Goal: Transaction & Acquisition: Purchase product/service

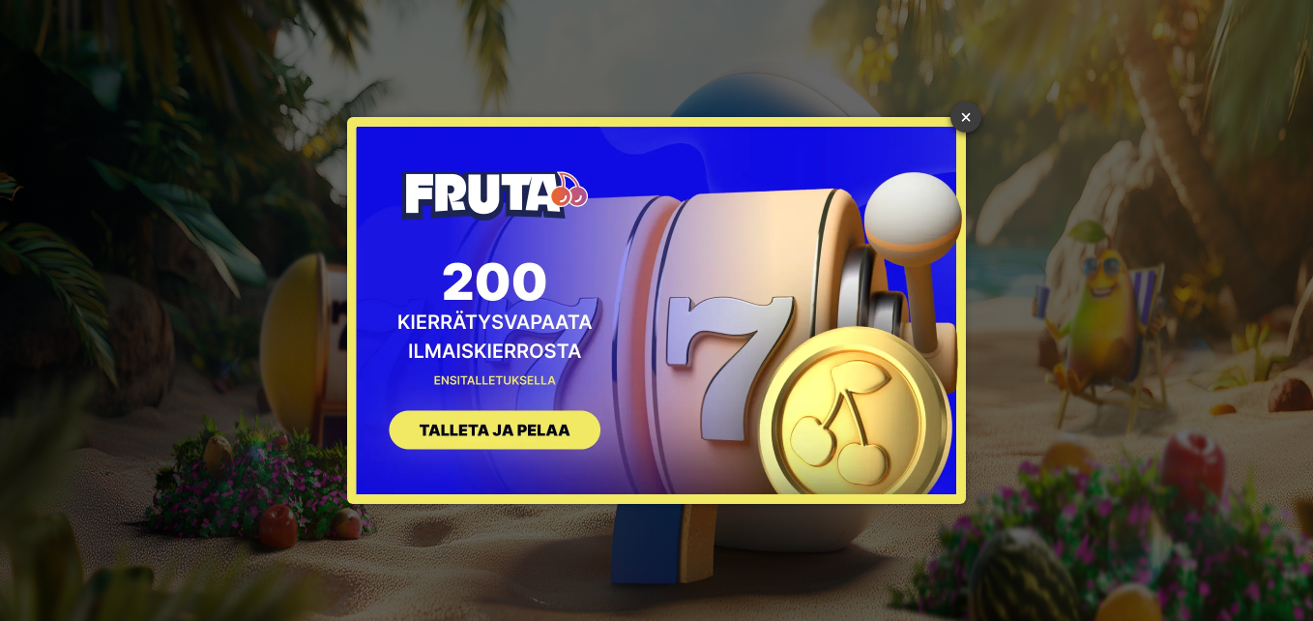
click at [964, 113] on link "×" at bounding box center [966, 117] width 31 height 31
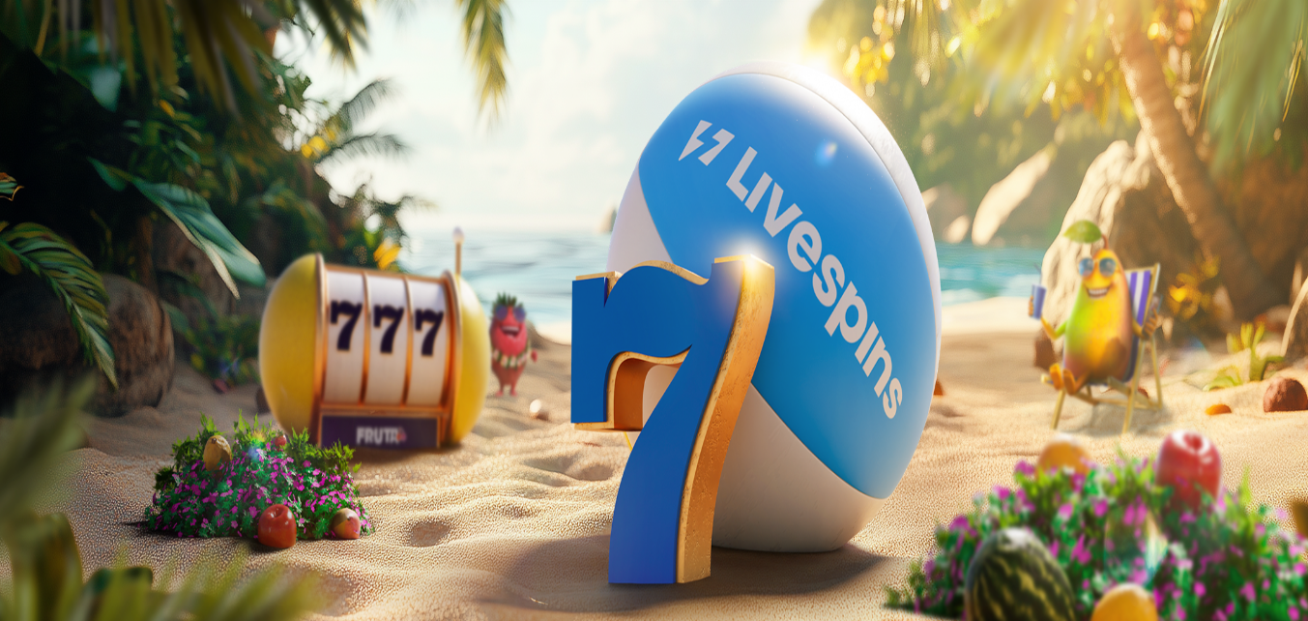
click at [118, 77] on span "Kirjaudu" at bounding box center [133, 70] width 47 height 15
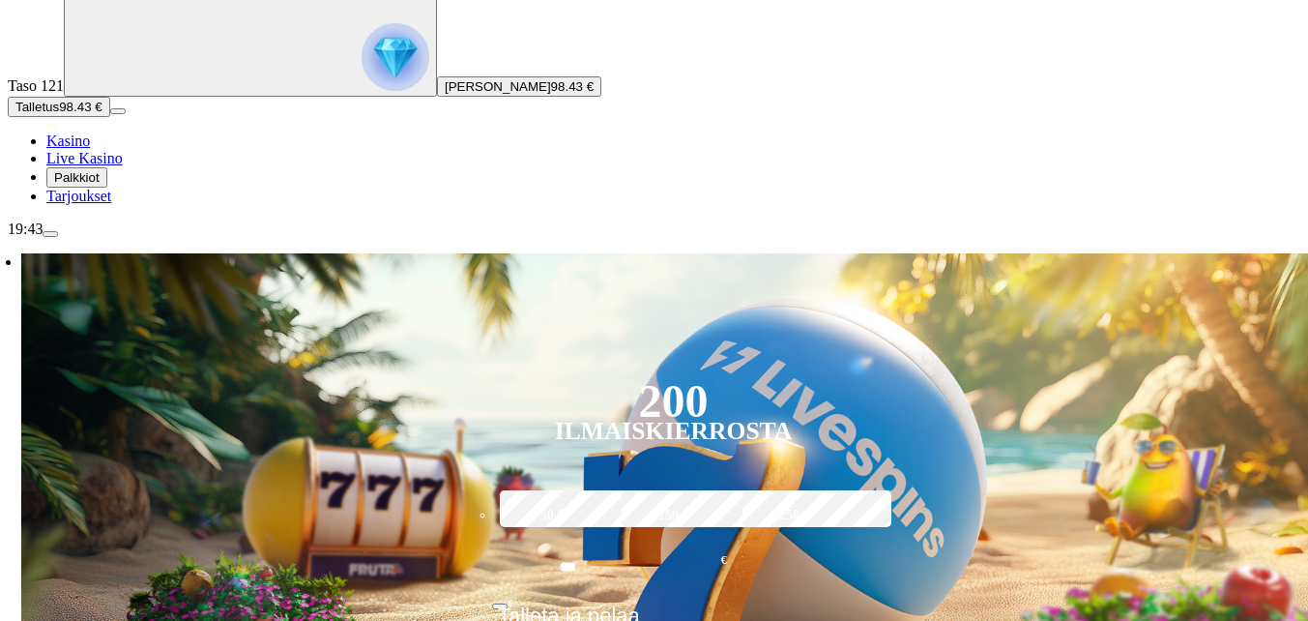
scroll to position [193, 0]
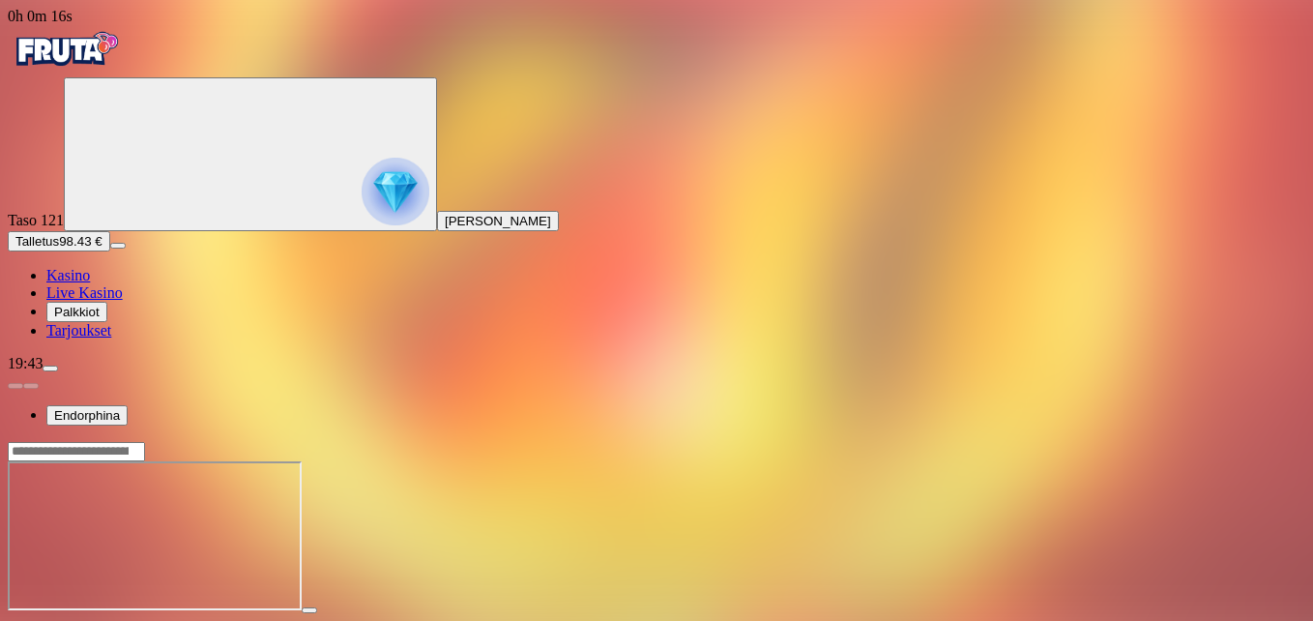
click at [46, 620] on span "fullscreen icon" at bounding box center [46, 628] width 0 height 0
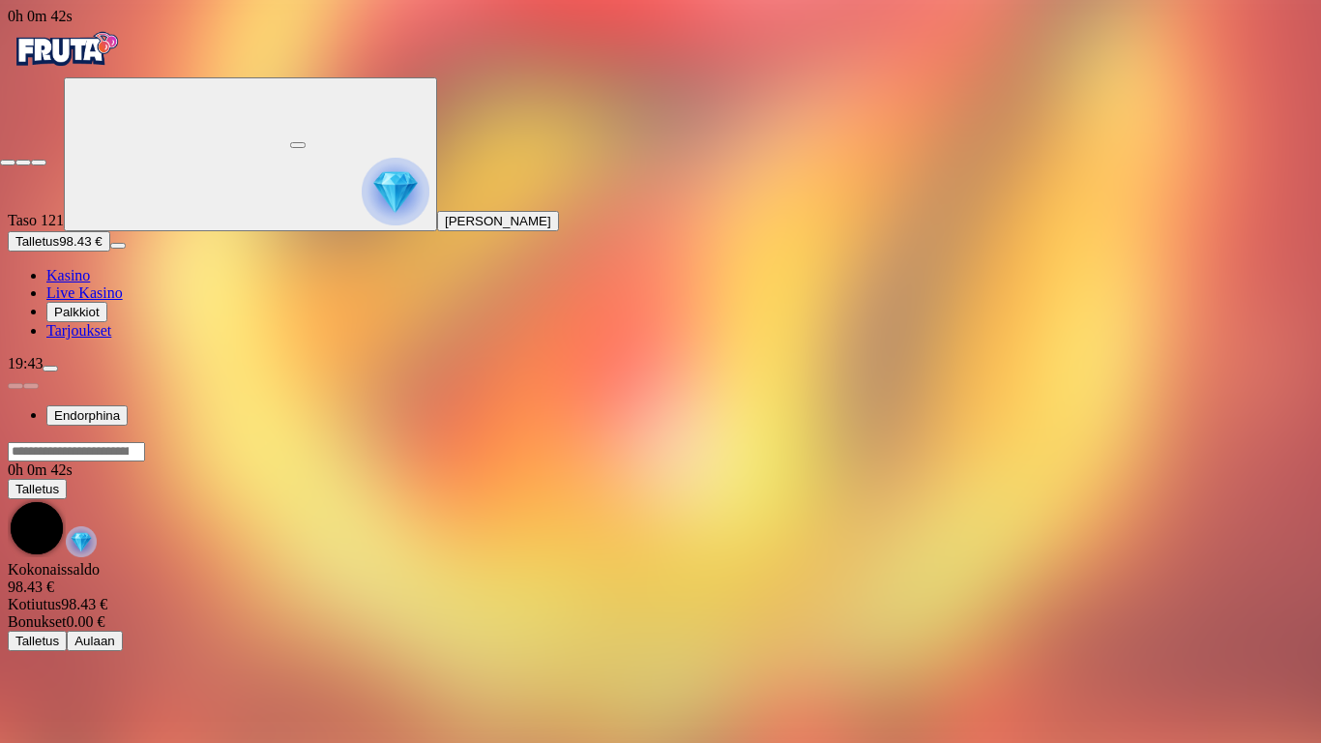
click at [8, 162] on span "close icon" at bounding box center [8, 162] width 0 height 0
click at [306, 148] on button "button" at bounding box center [297, 145] width 15 height 6
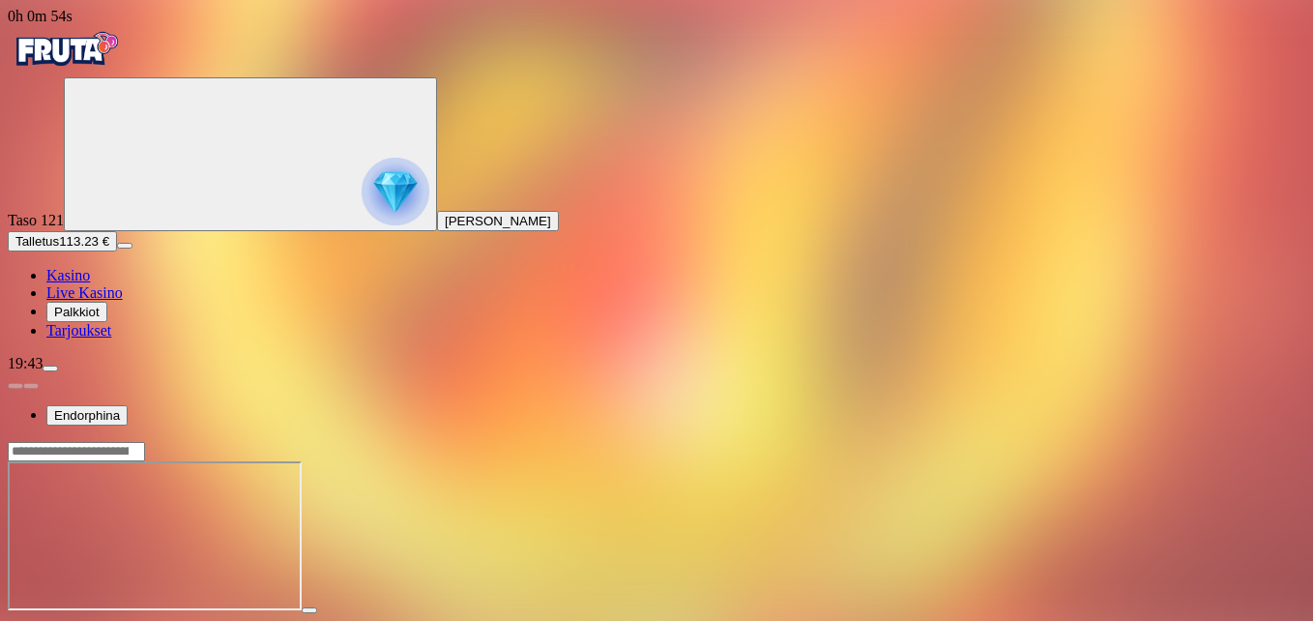
drag, startPoint x: 1199, startPoint y: 161, endPoint x: 1203, endPoint y: 232, distance: 71.7
click at [46, 620] on span "fullscreen icon" at bounding box center [46, 628] width 0 height 0
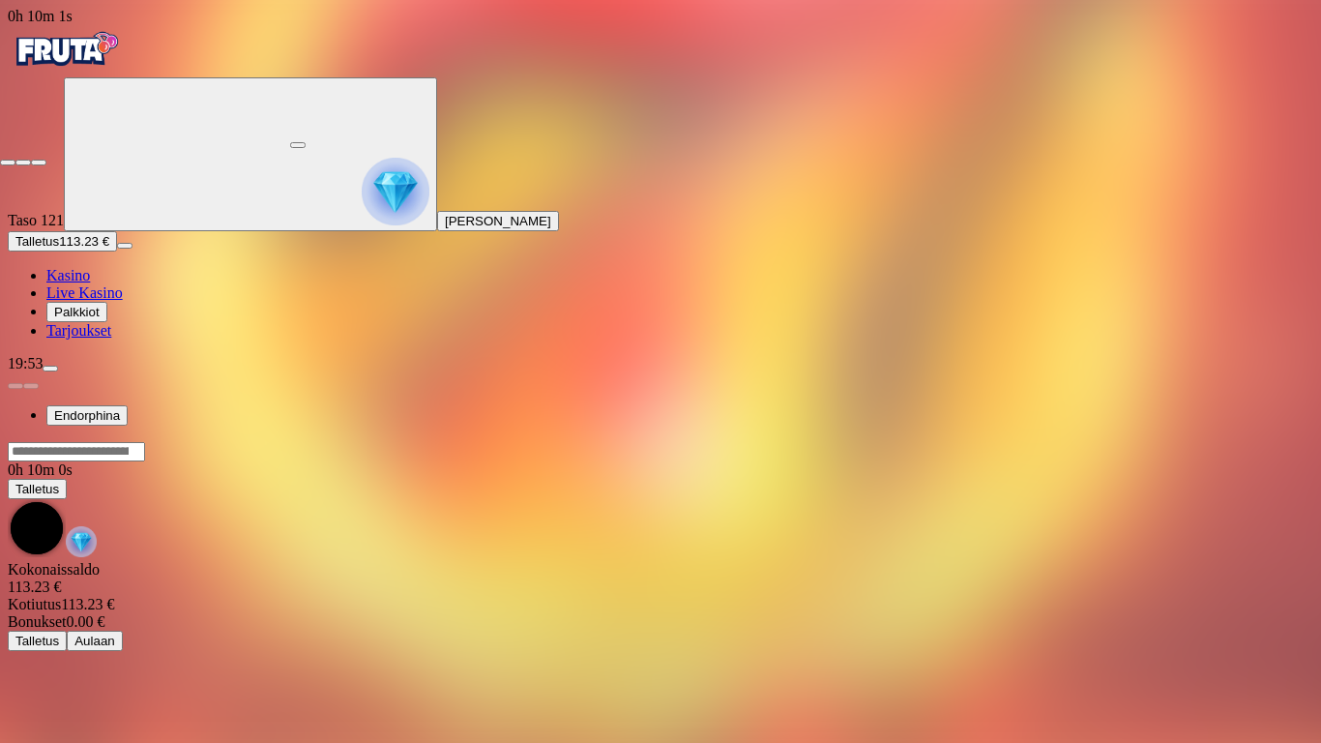
click at [8, 162] on span "close icon" at bounding box center [8, 162] width 0 height 0
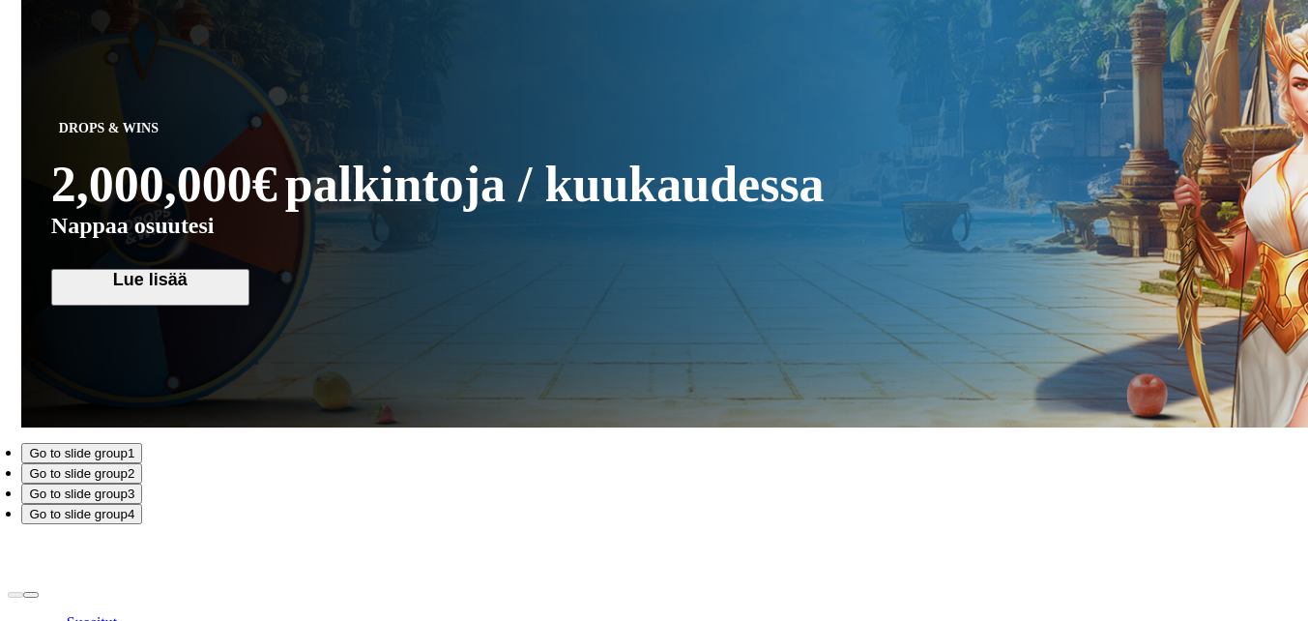
scroll to position [1837, 0]
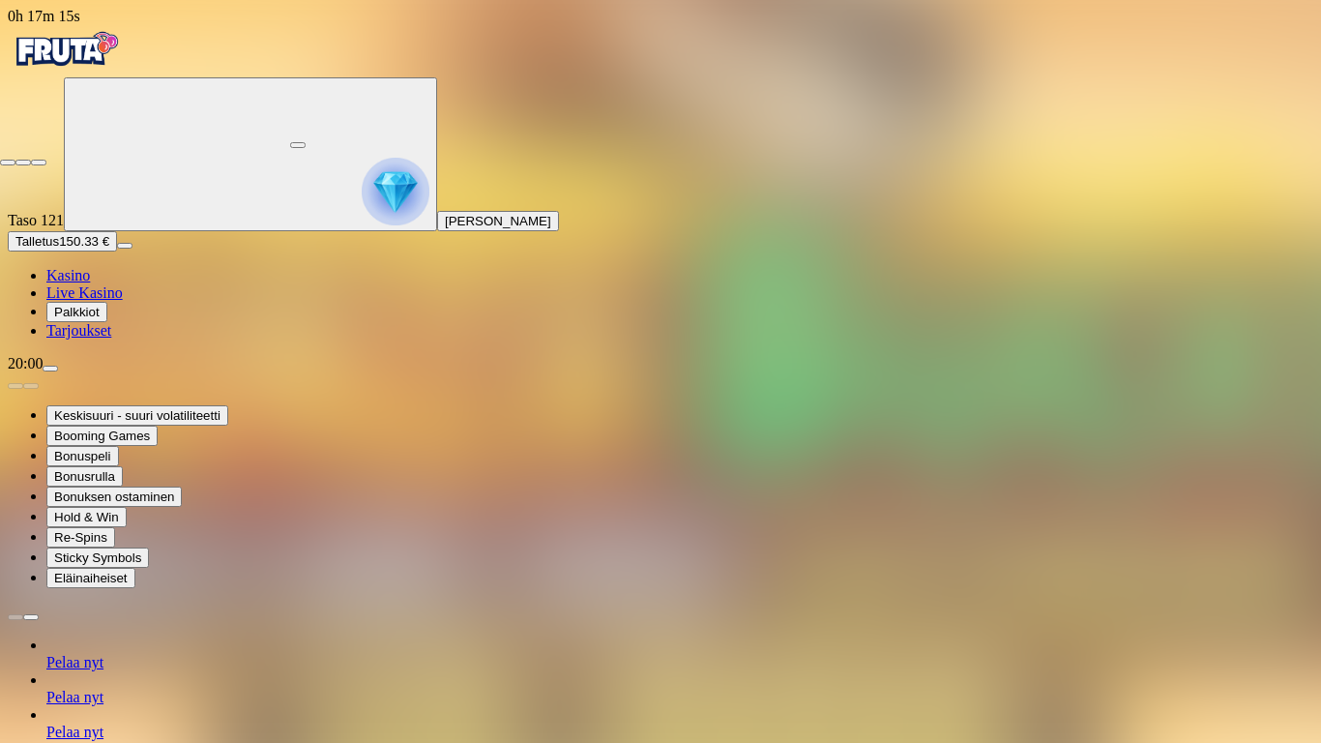
click at [8, 162] on span "close icon" at bounding box center [8, 162] width 0 height 0
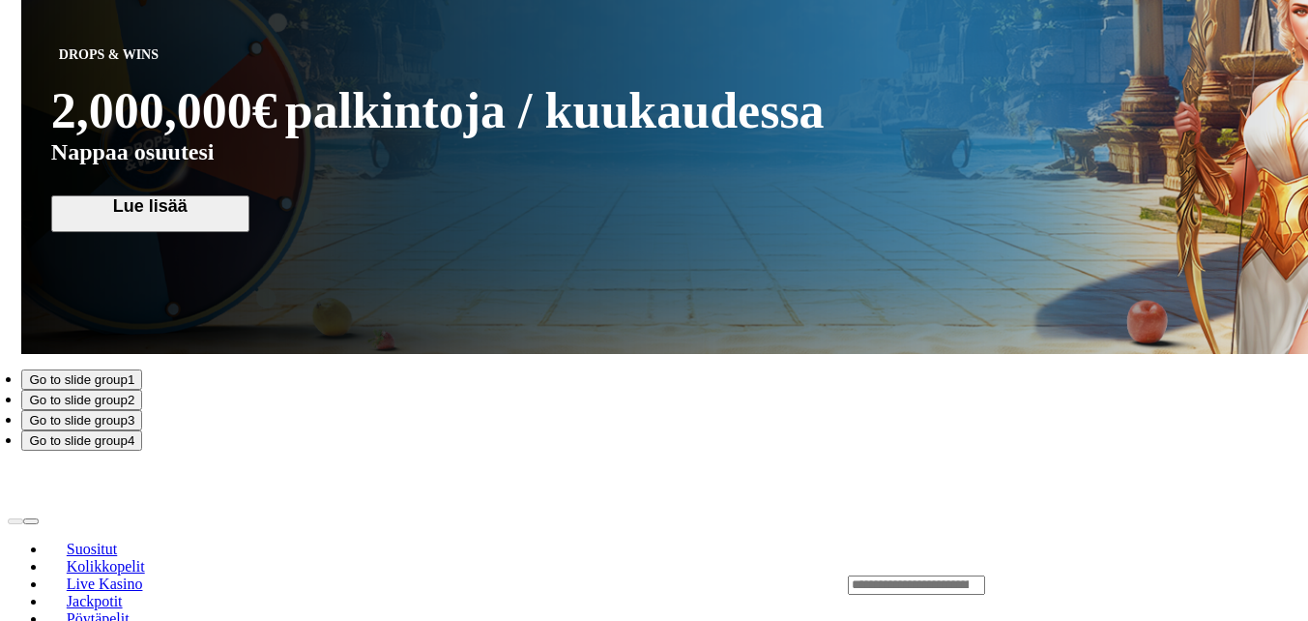
scroll to position [1837, 0]
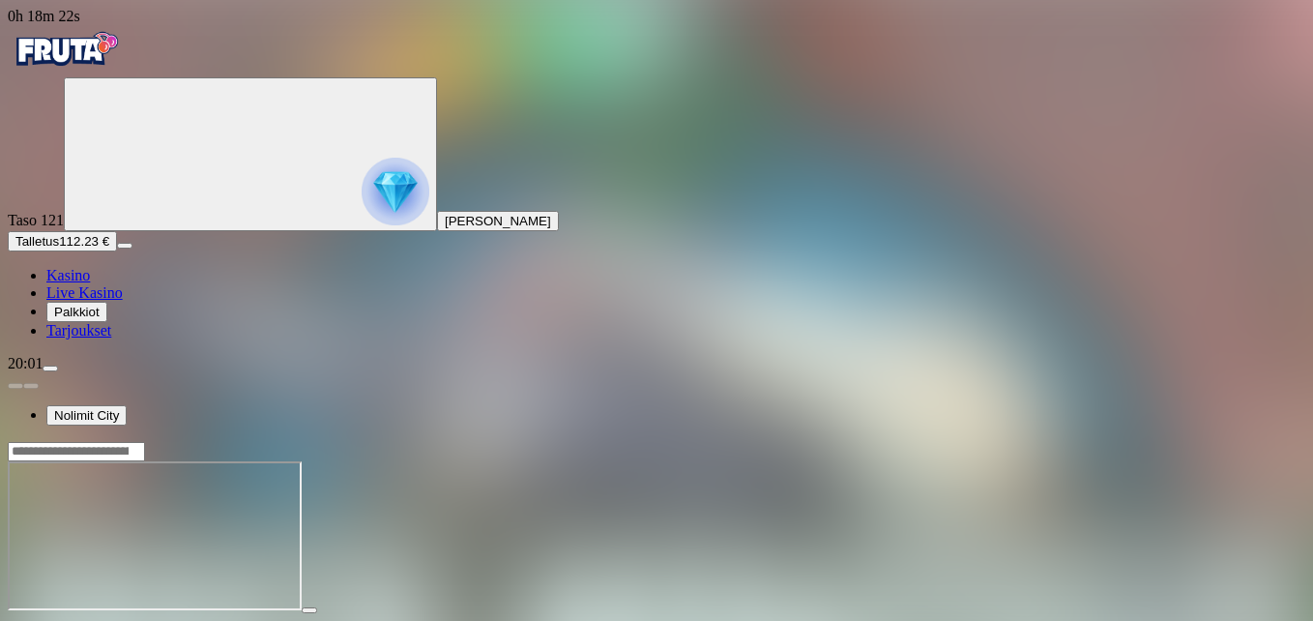
click at [46, 620] on span "fullscreen icon" at bounding box center [46, 628] width 0 height 0
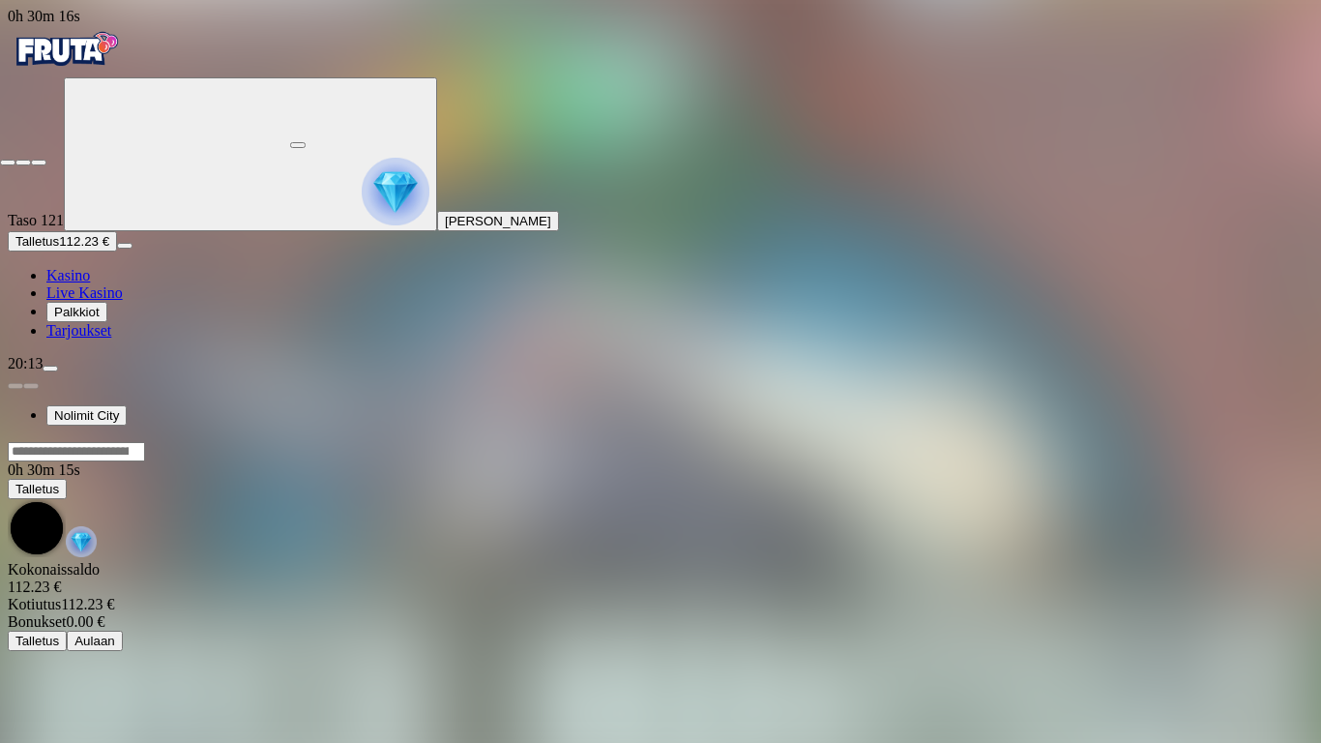
click at [8, 162] on span "close icon" at bounding box center [8, 162] width 0 height 0
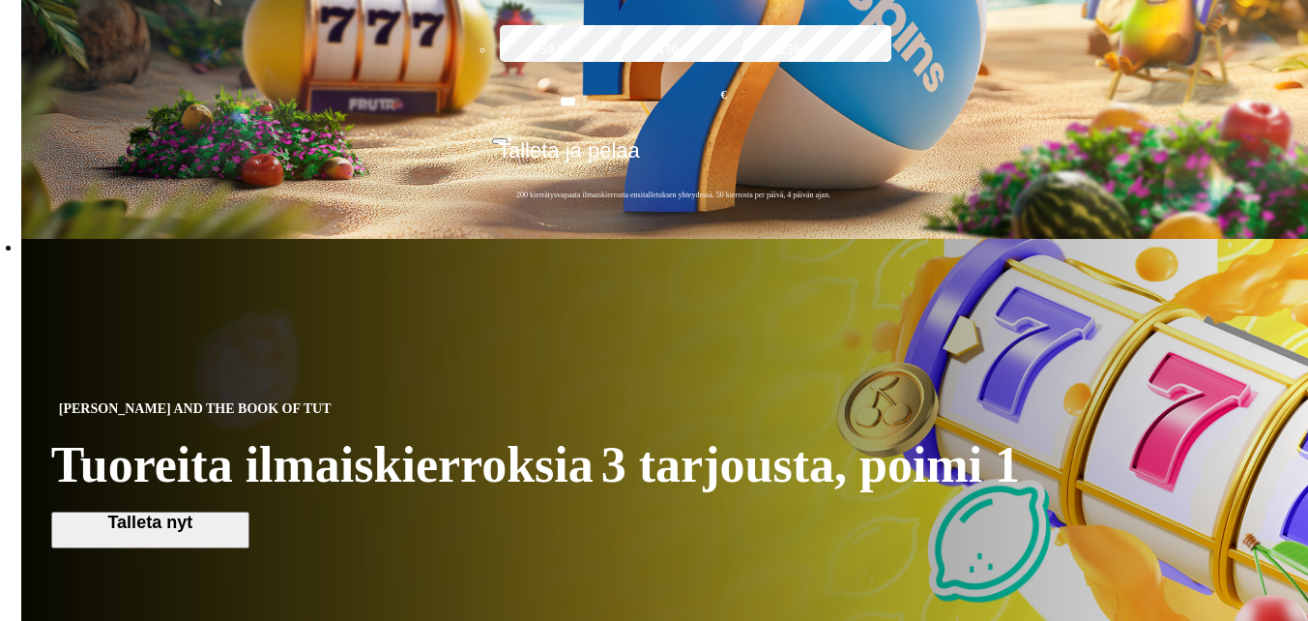
scroll to position [967, 0]
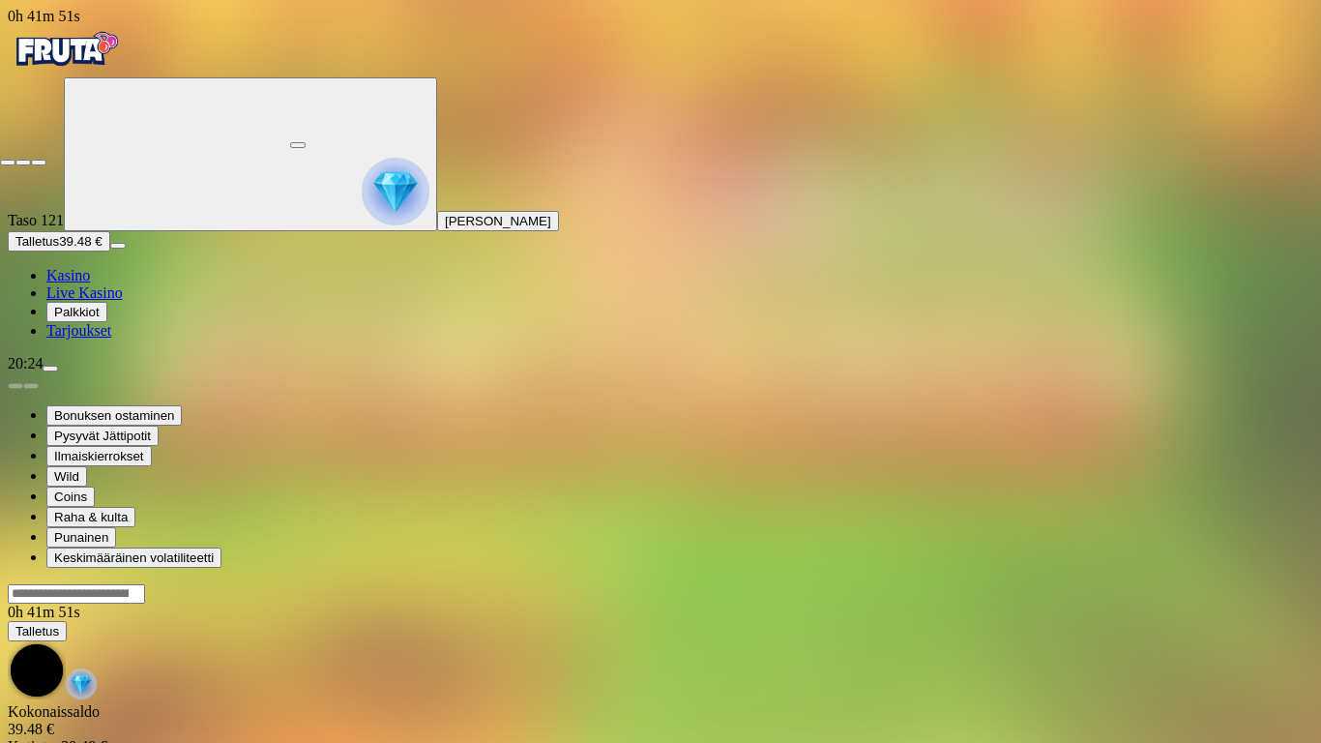
click at [8, 162] on span "close icon" at bounding box center [8, 162] width 0 height 0
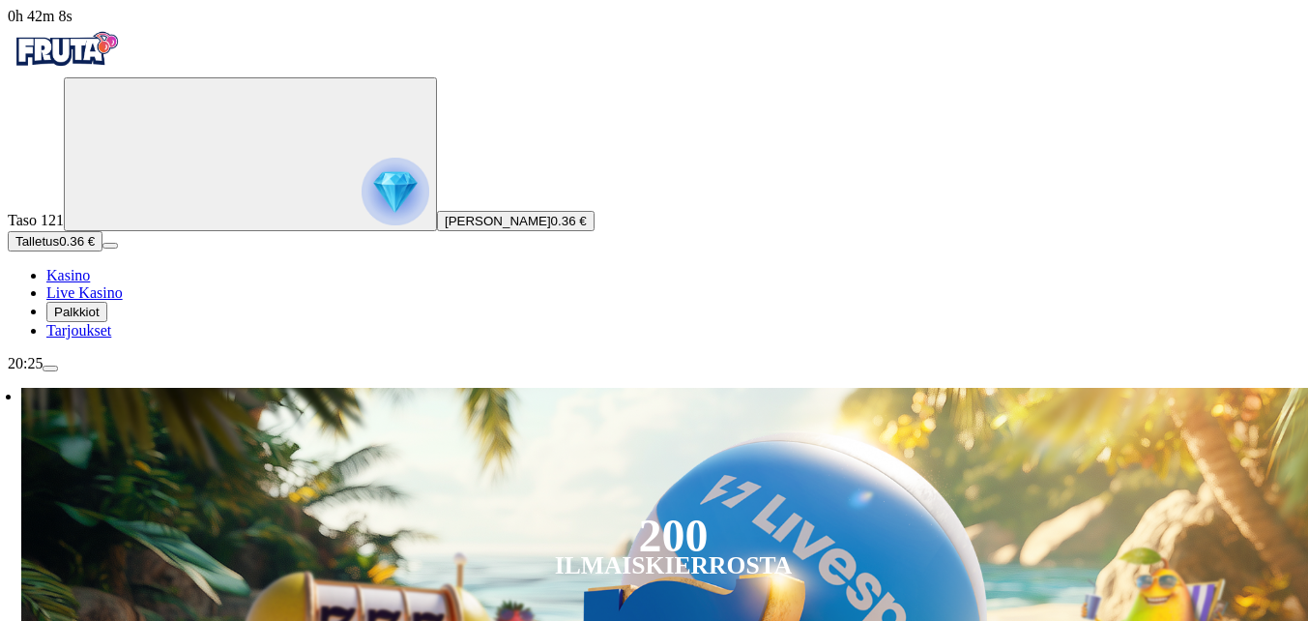
click at [59, 249] on span "Talletus" at bounding box center [37, 241] width 44 height 15
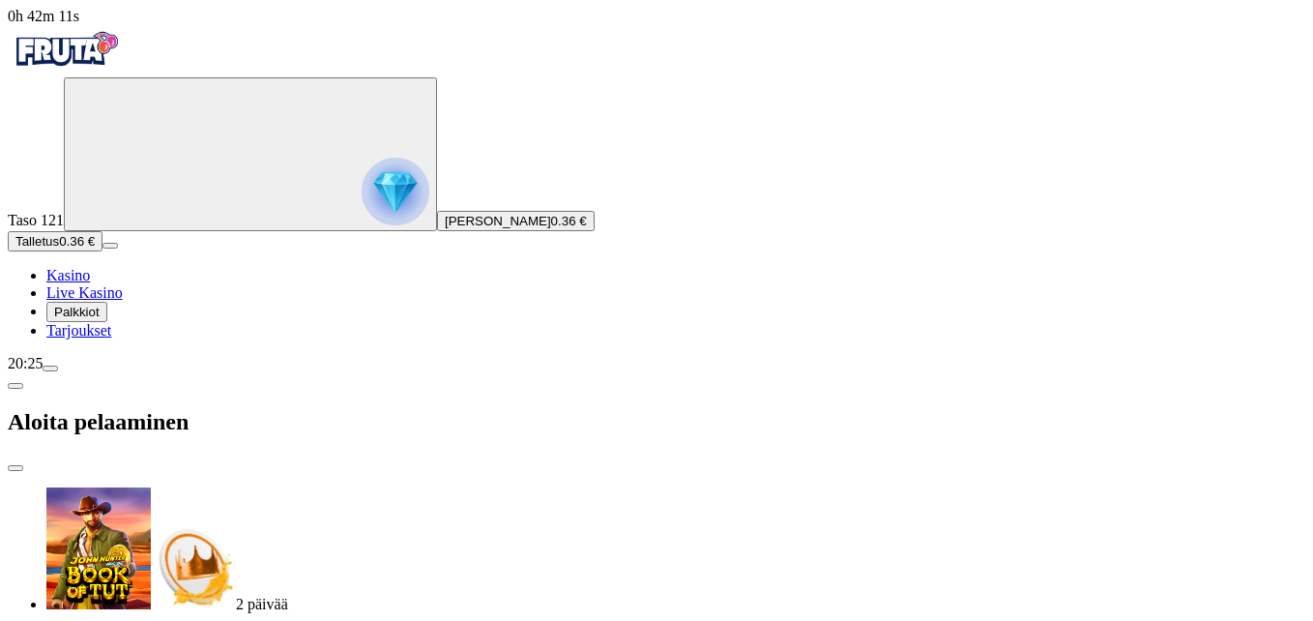
type input "**"
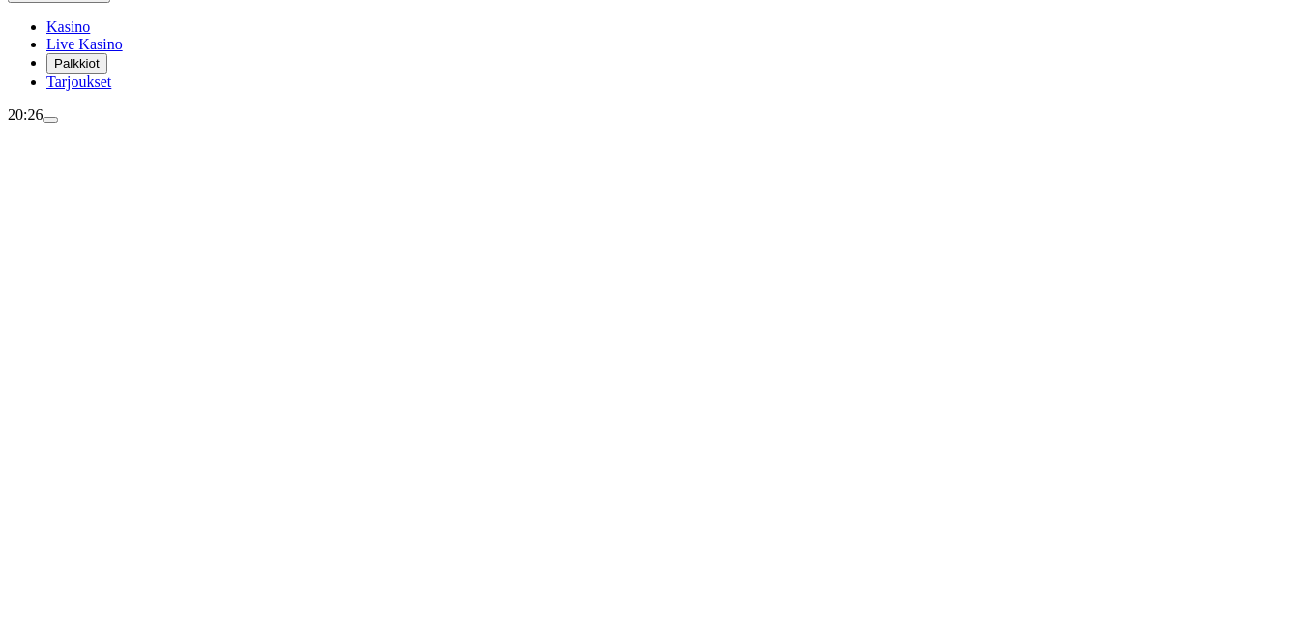
scroll to position [290, 0]
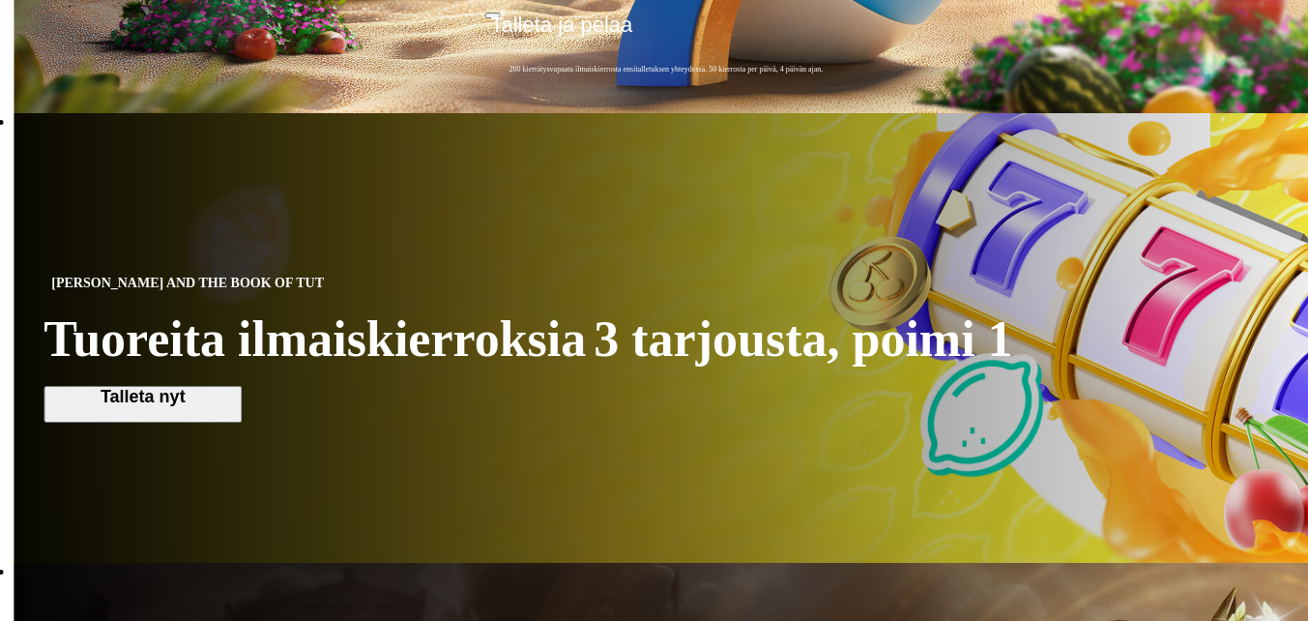
scroll to position [774, 0]
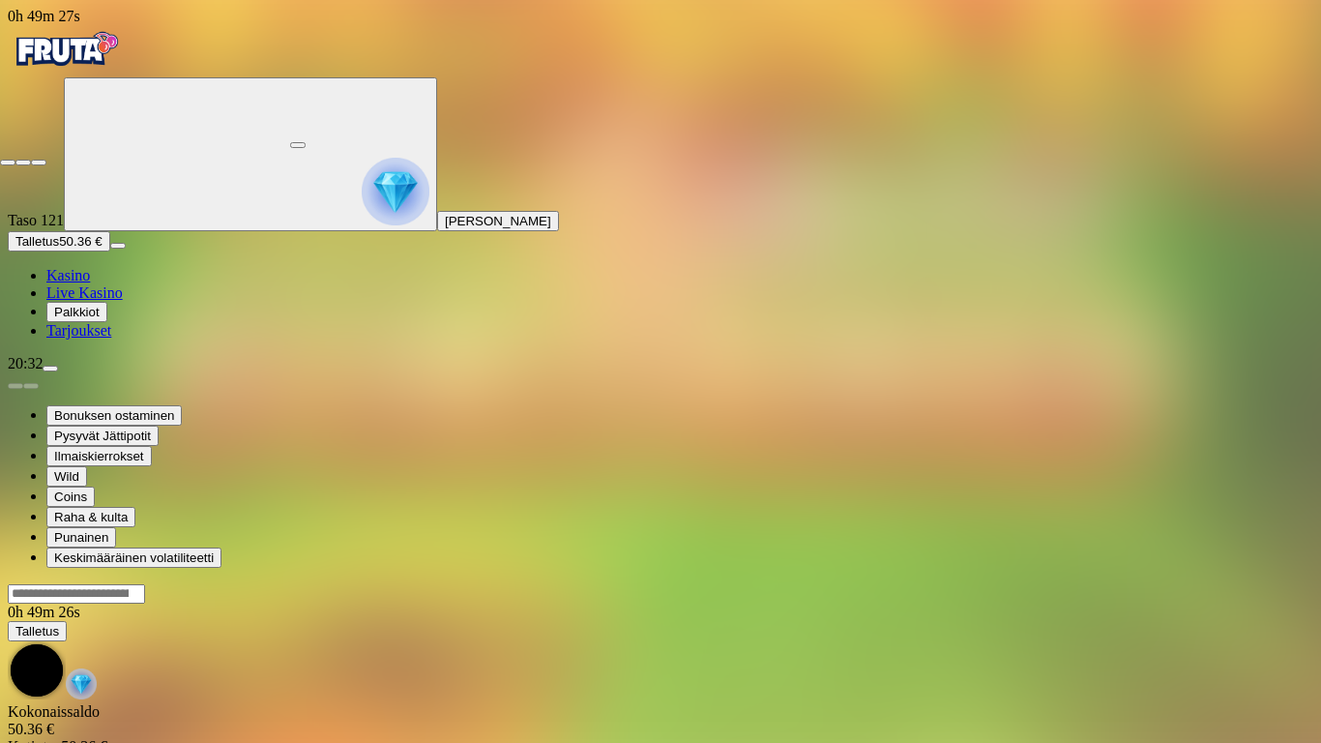
click at [8, 162] on span "close icon" at bounding box center [8, 162] width 0 height 0
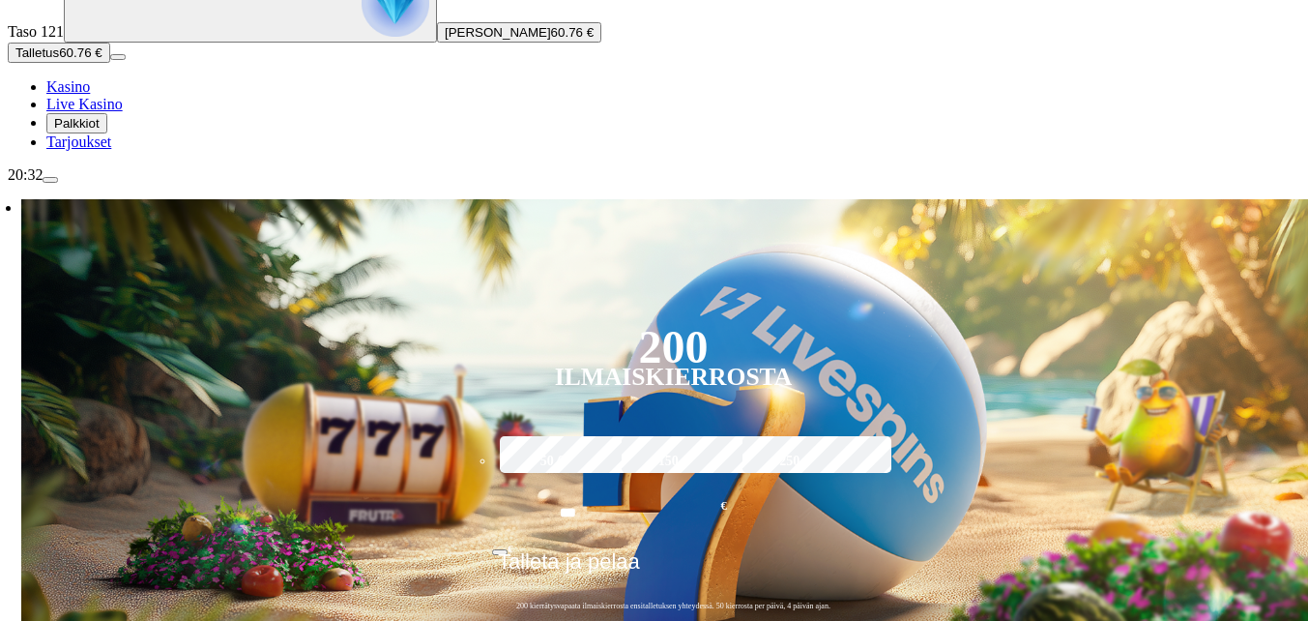
scroll to position [193, 0]
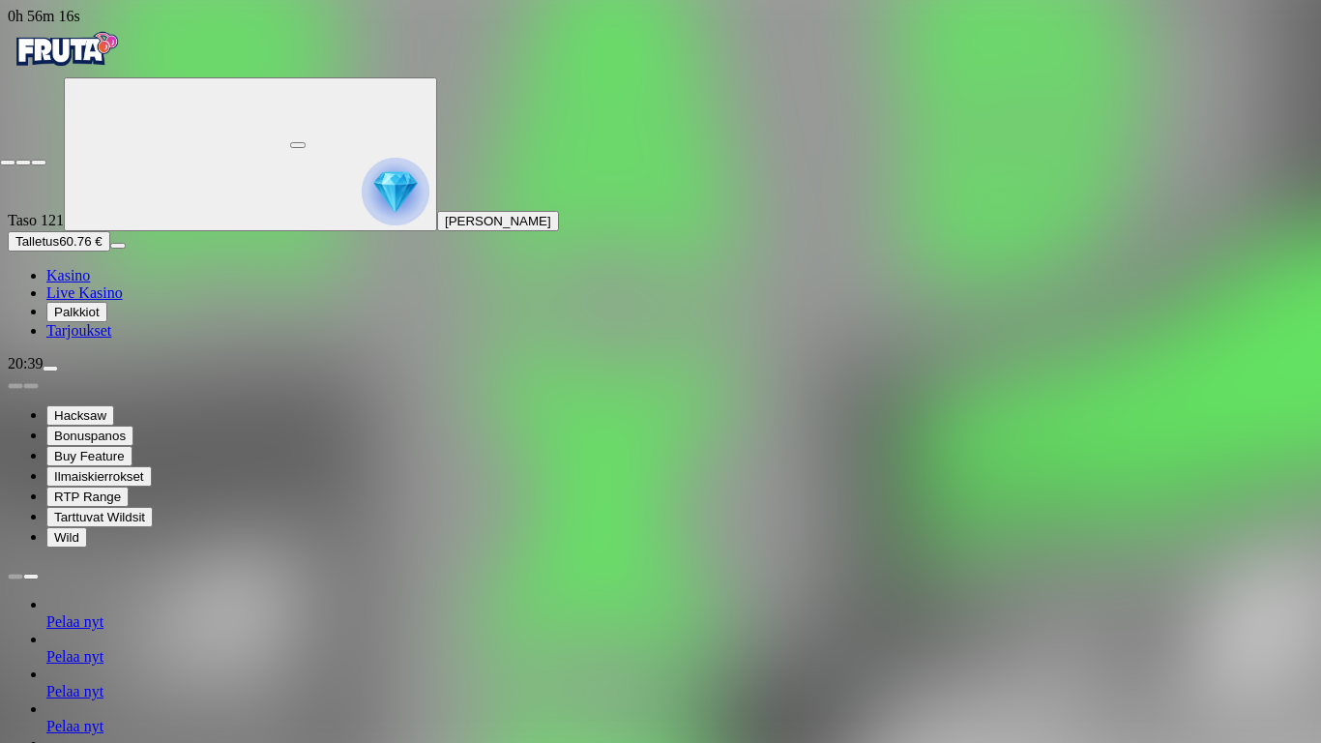
click at [8, 162] on span "close icon" at bounding box center [8, 162] width 0 height 0
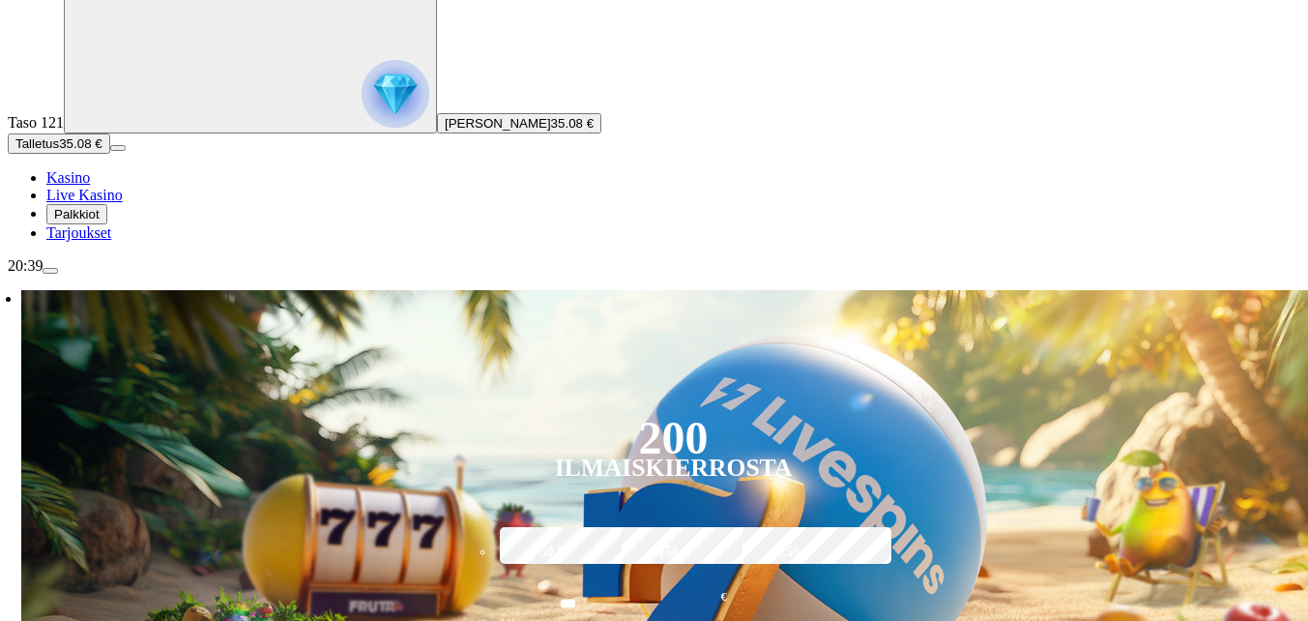
scroll to position [193, 0]
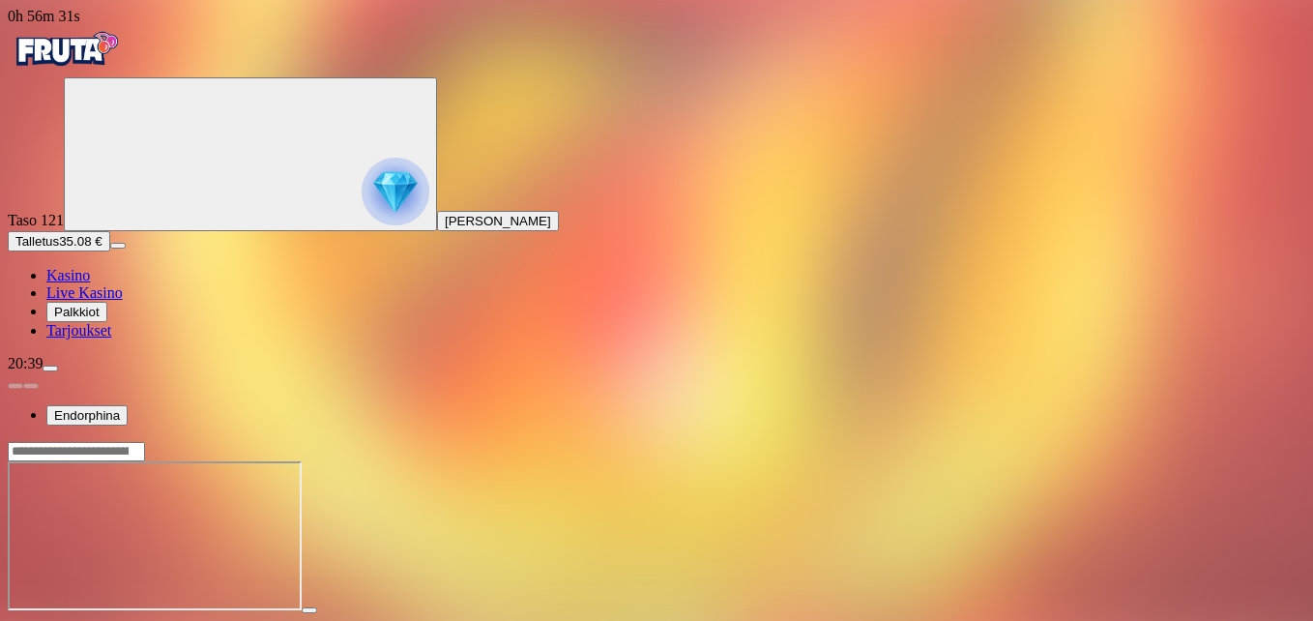
click at [1200, 614] on div at bounding box center [657, 622] width 1298 height 17
click at [46, 620] on span "fullscreen icon" at bounding box center [46, 628] width 0 height 0
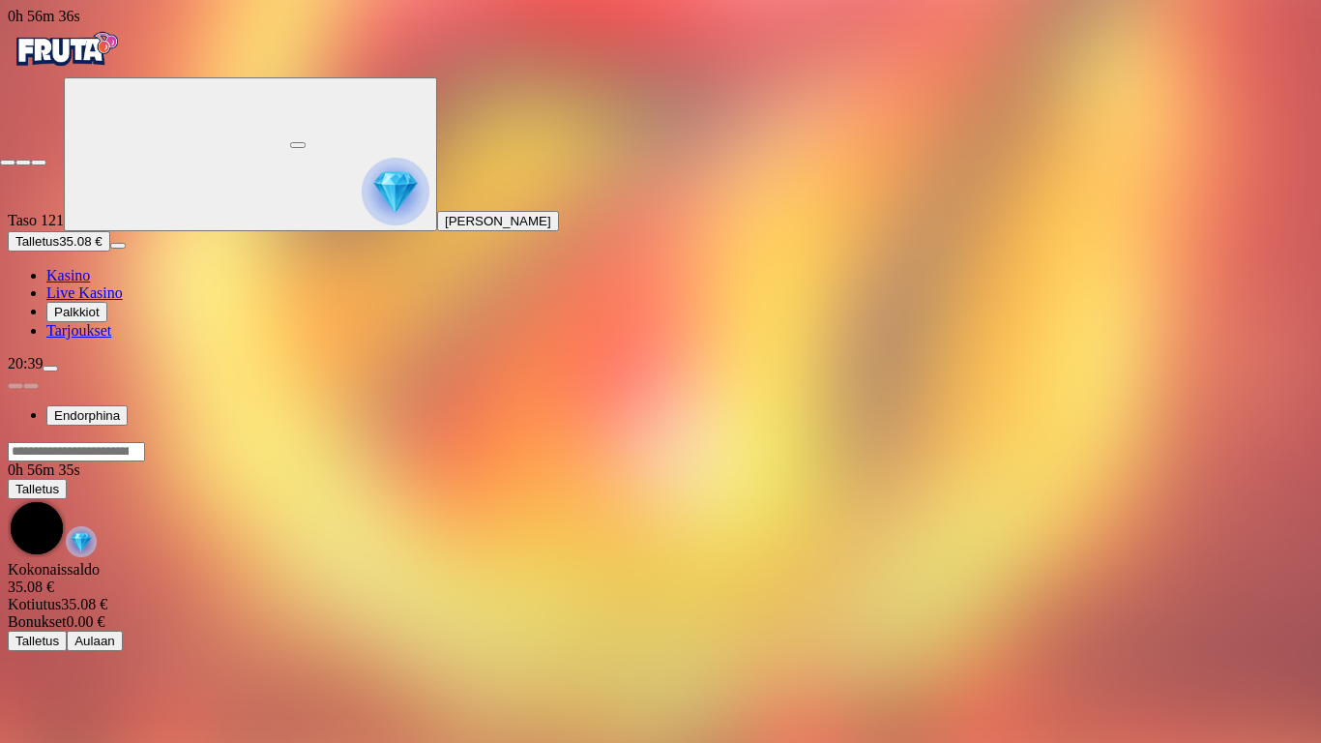
click at [8, 162] on span "close icon" at bounding box center [8, 162] width 0 height 0
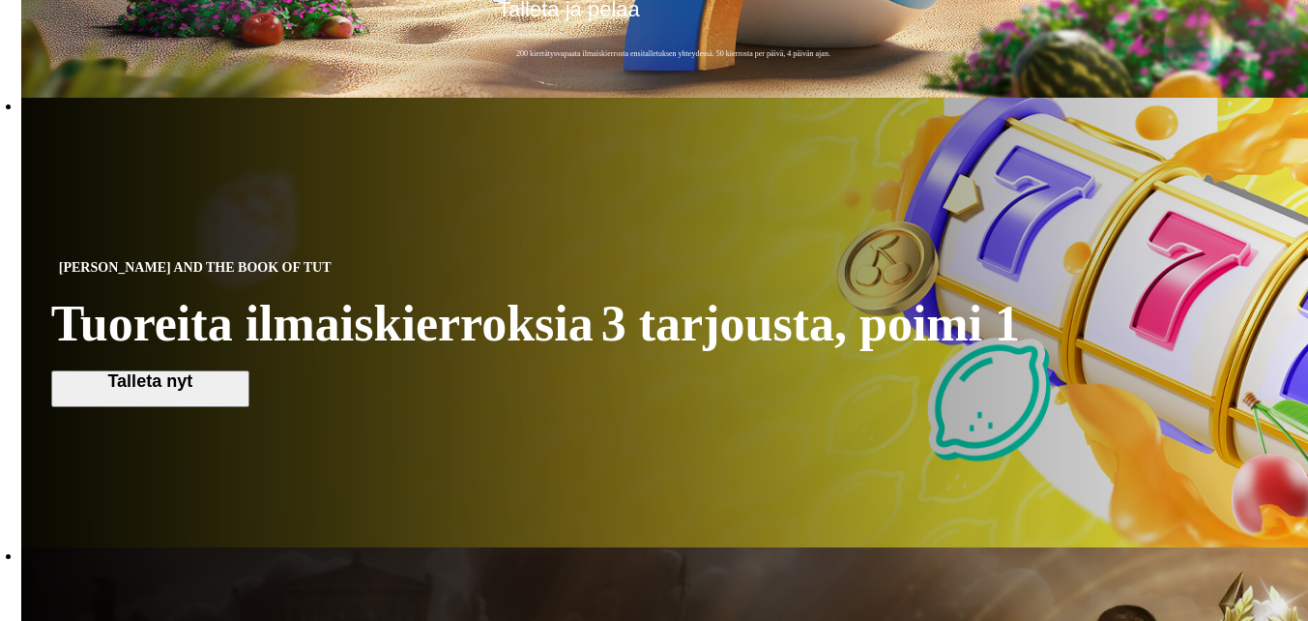
scroll to position [774, 0]
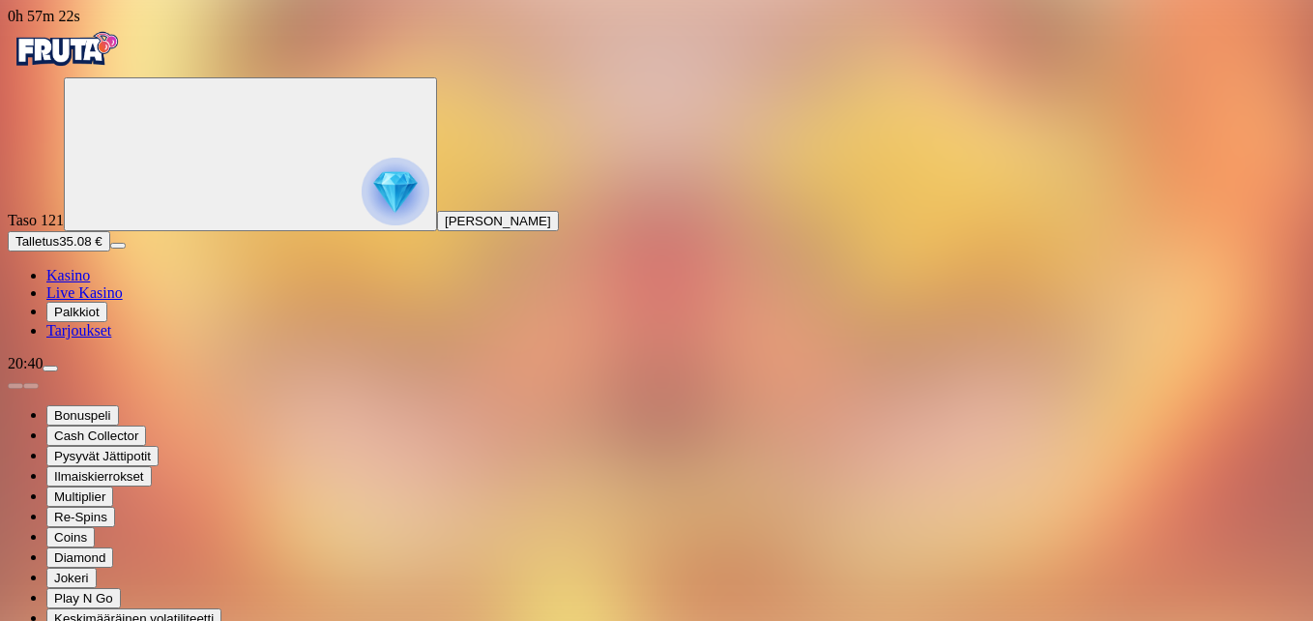
drag, startPoint x: 1199, startPoint y: 161, endPoint x: 1203, endPoint y: 233, distance: 71.7
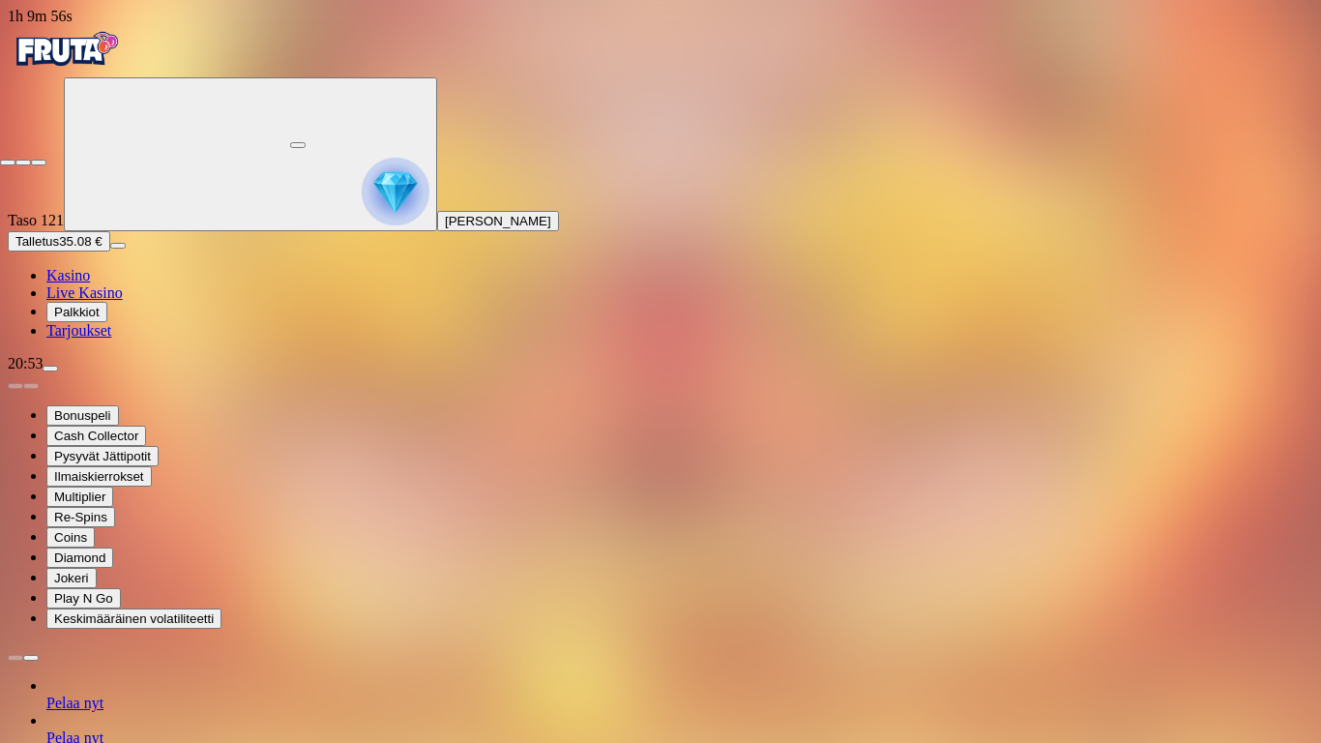
click at [8, 162] on span "close icon" at bounding box center [8, 162] width 0 height 0
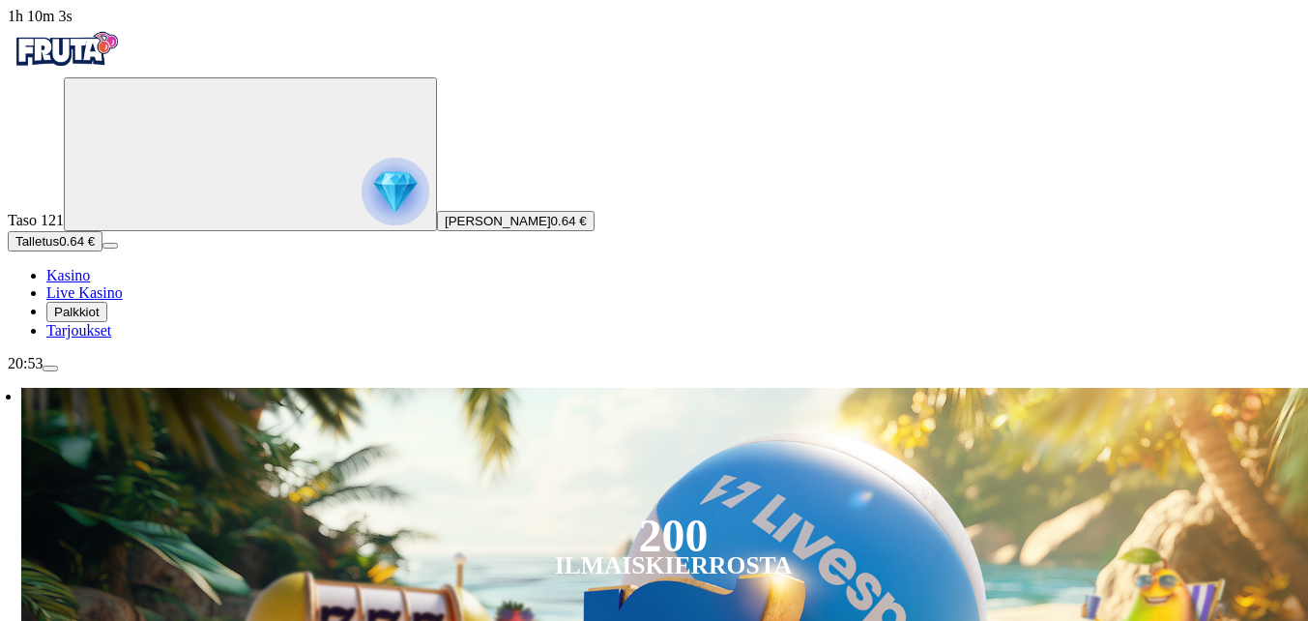
click at [59, 249] on span "Talletus" at bounding box center [37, 241] width 44 height 15
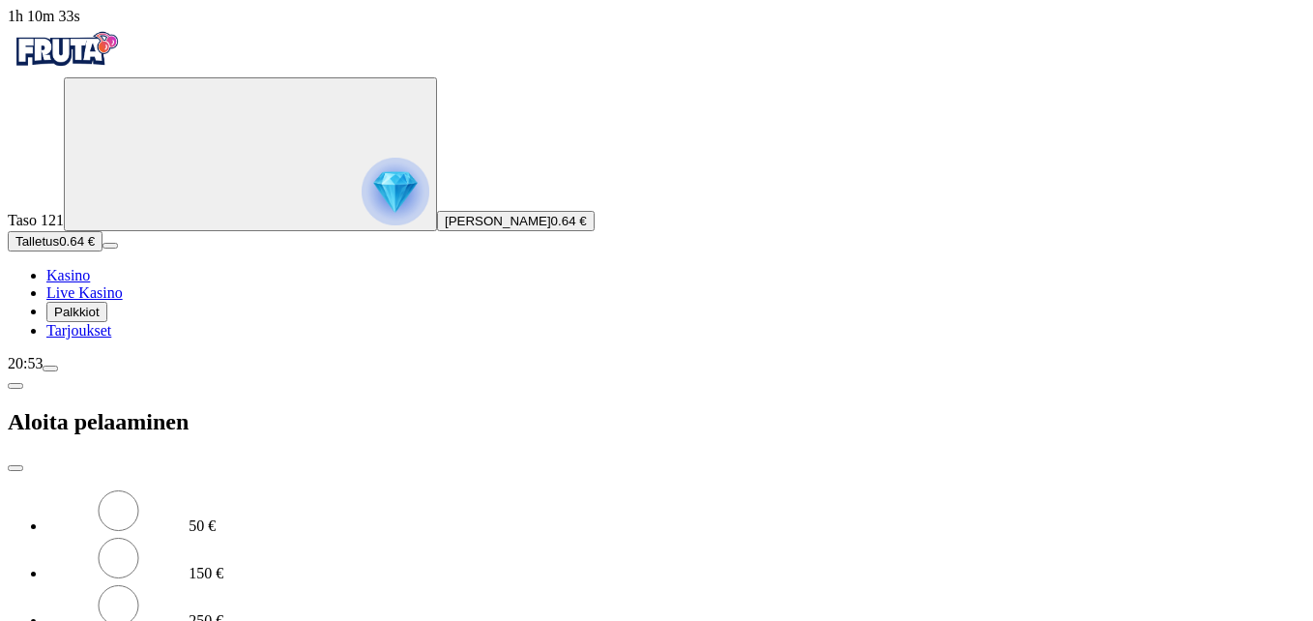
drag, startPoint x: 0, startPoint y: 0, endPoint x: 804, endPoint y: 218, distance: 832.5
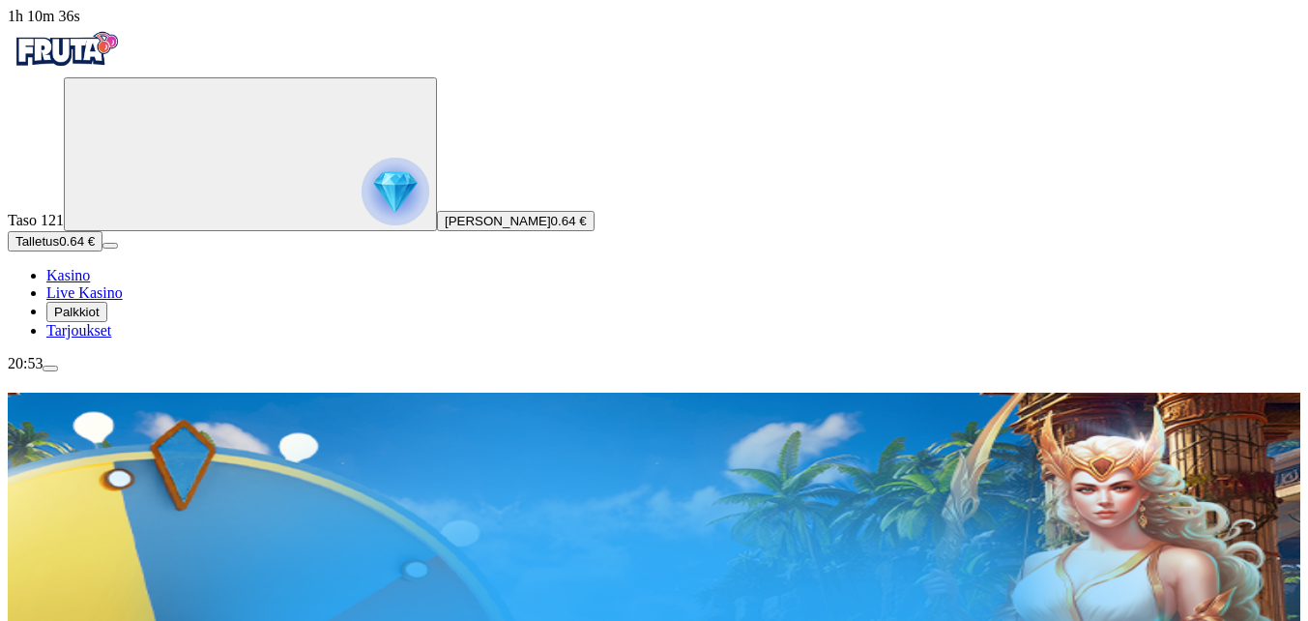
click at [184, 617] on input "***" at bounding box center [114, 626] width 137 height 19
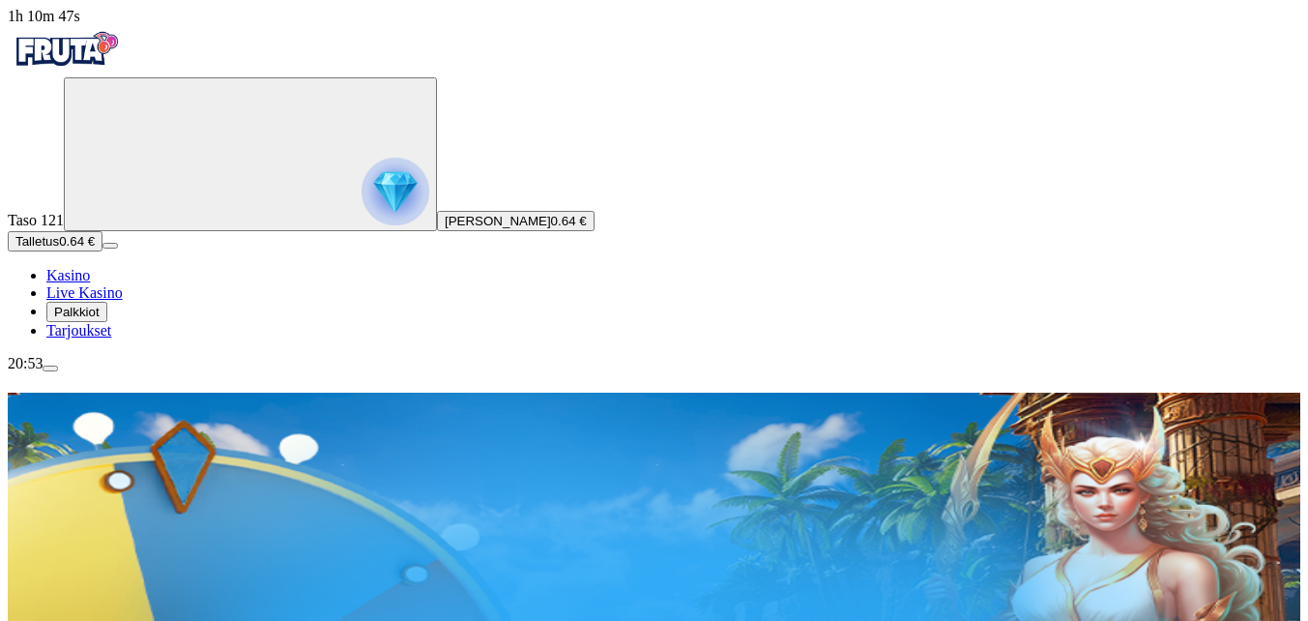
type input "*"
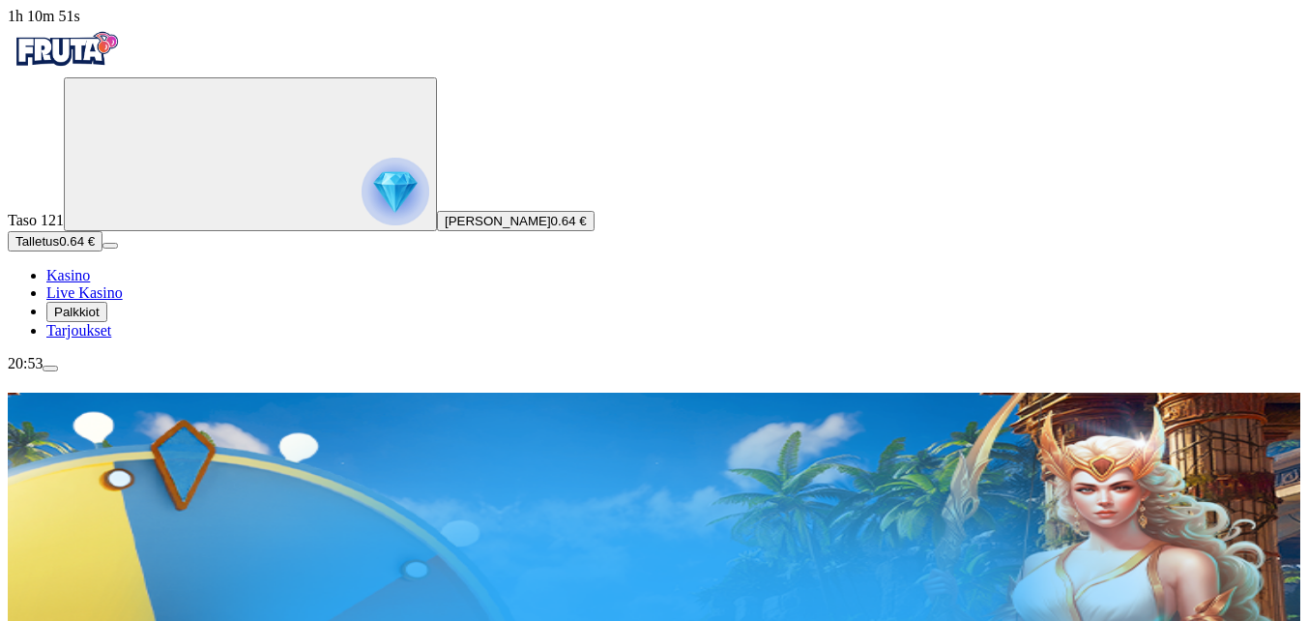
click at [184, 617] on input "text" at bounding box center [114, 626] width 137 height 19
type input "***"
drag, startPoint x: 774, startPoint y: 280, endPoint x: 795, endPoint y: 287, distance: 22.3
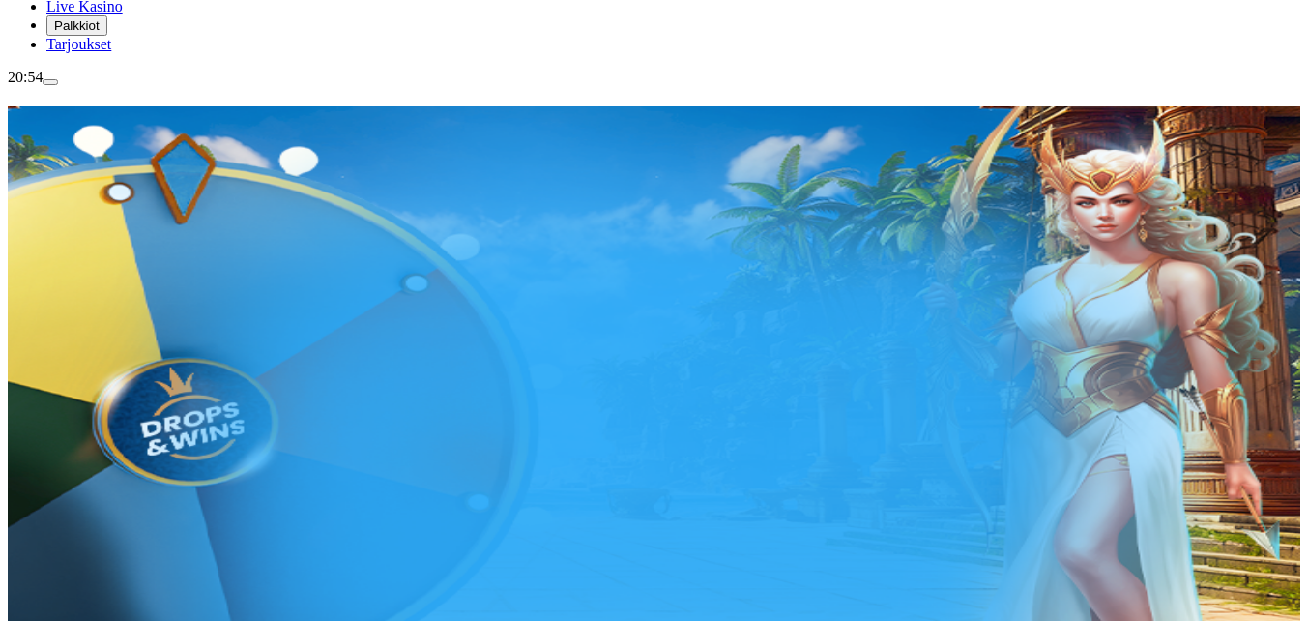
scroll to position [290, 0]
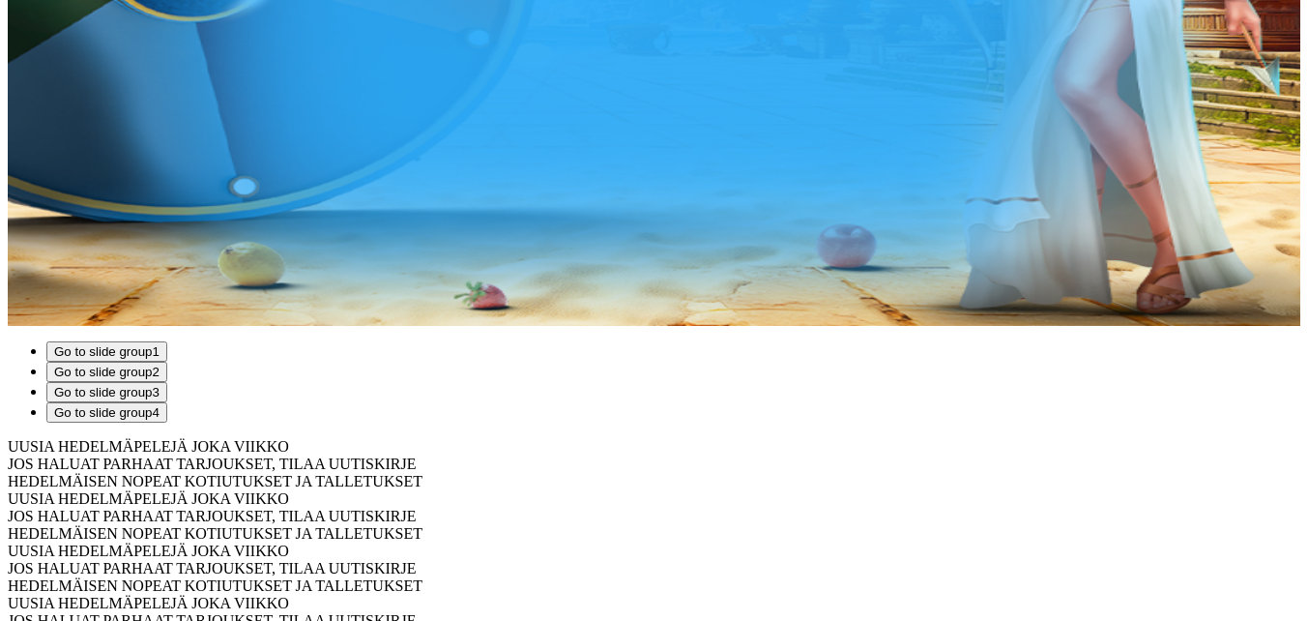
scroll to position [870, 0]
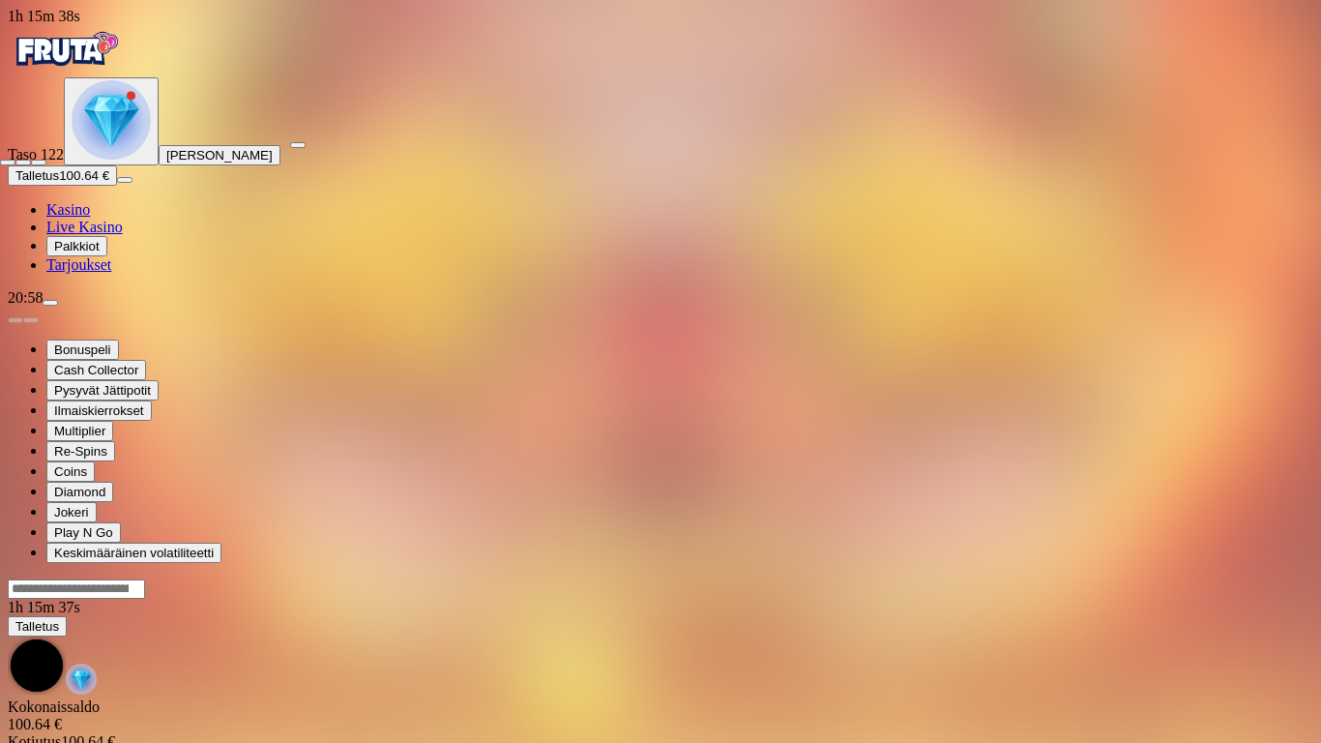
click at [8, 162] on span "close icon" at bounding box center [8, 162] width 0 height 0
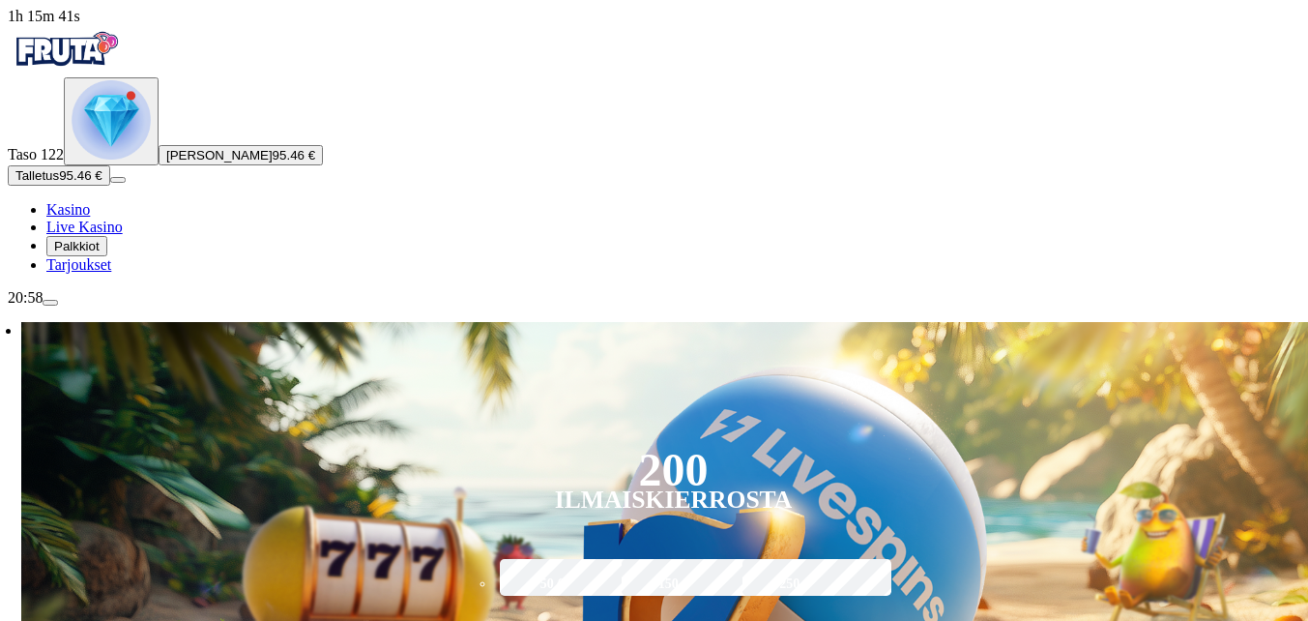
scroll to position [193, 0]
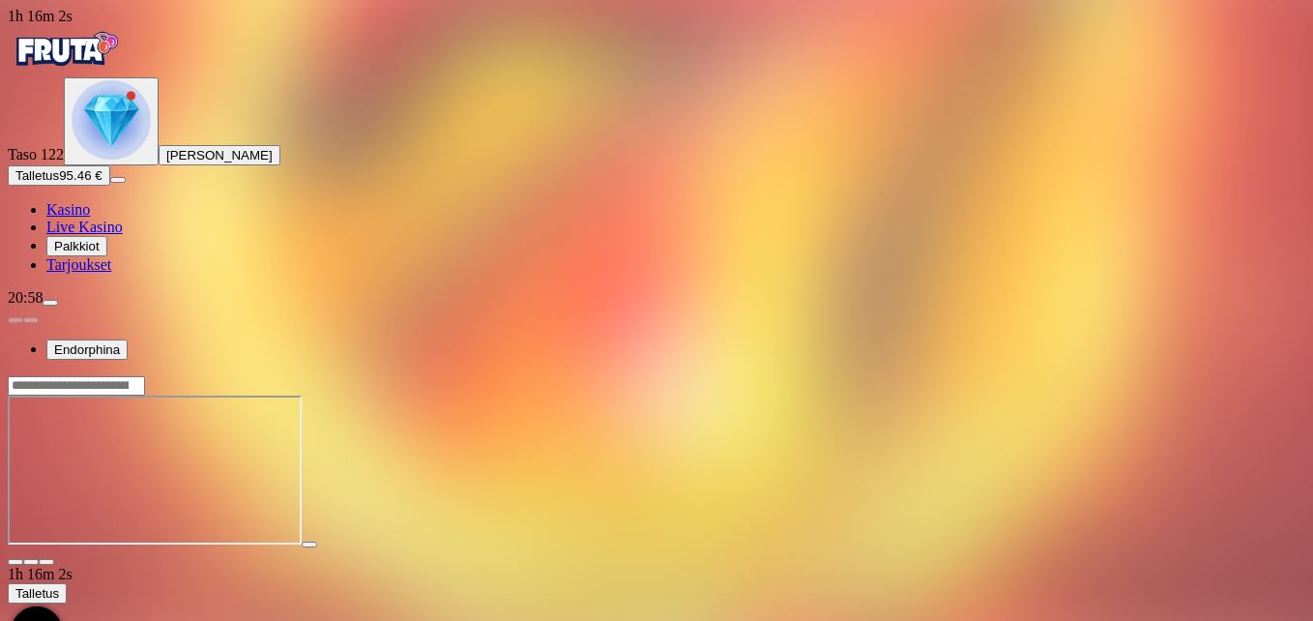
drag, startPoint x: 1198, startPoint y: 161, endPoint x: 1202, endPoint y: 233, distance: 71.7
click at [46, 562] on span "fullscreen icon" at bounding box center [46, 562] width 0 height 0
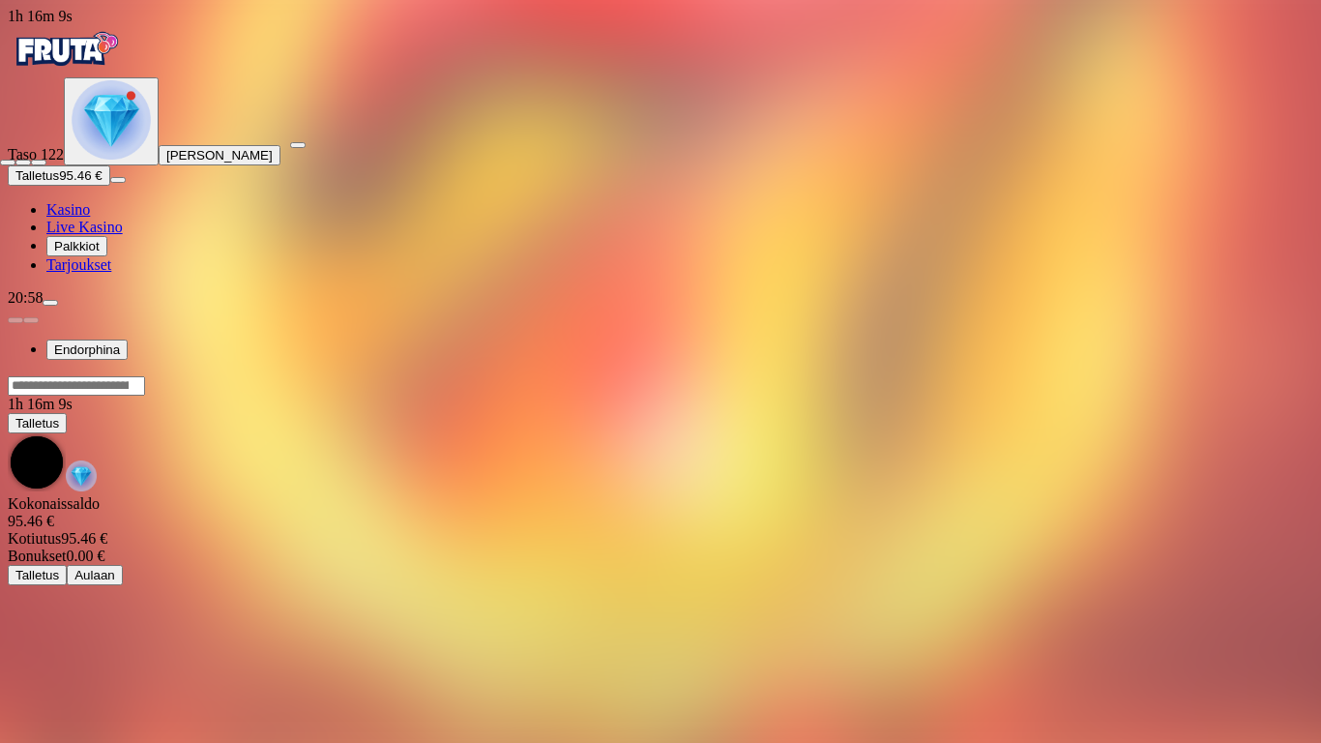
click at [8, 162] on span "close icon" at bounding box center [8, 162] width 0 height 0
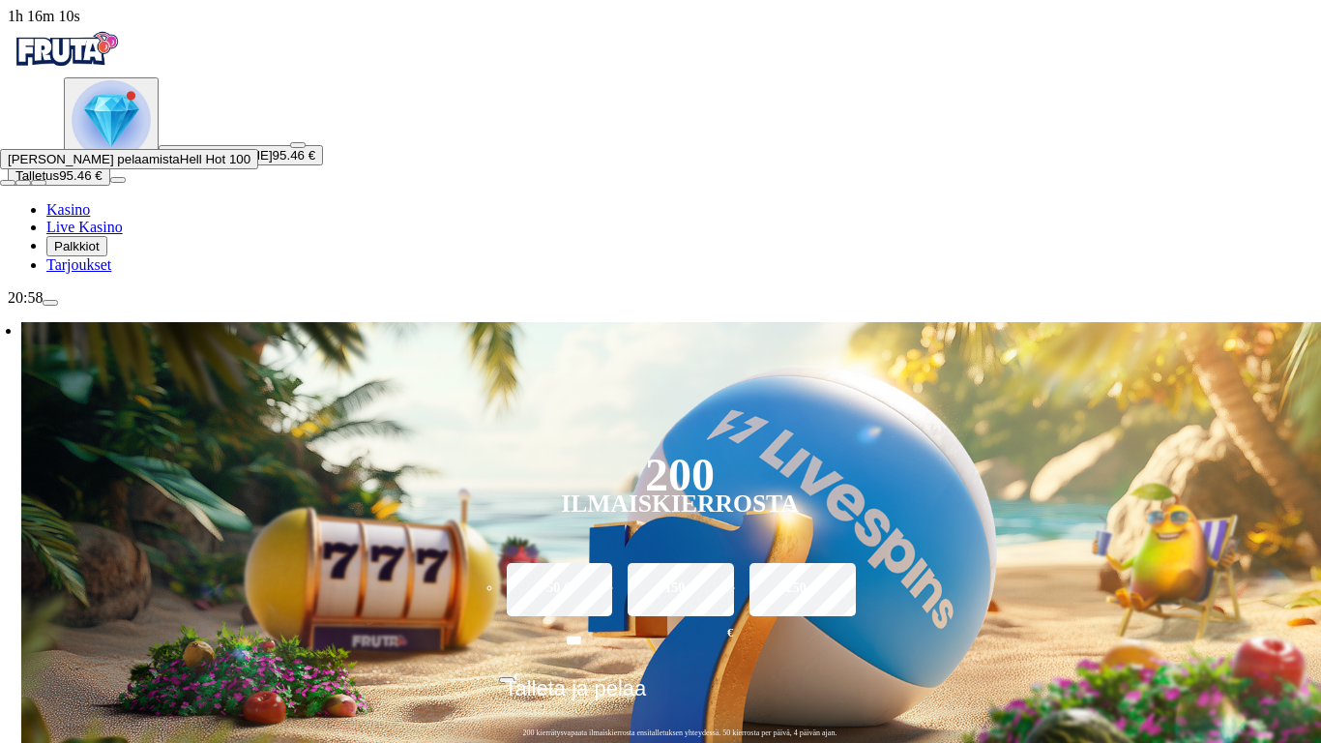
click at [306, 142] on button "button" at bounding box center [297, 145] width 15 height 6
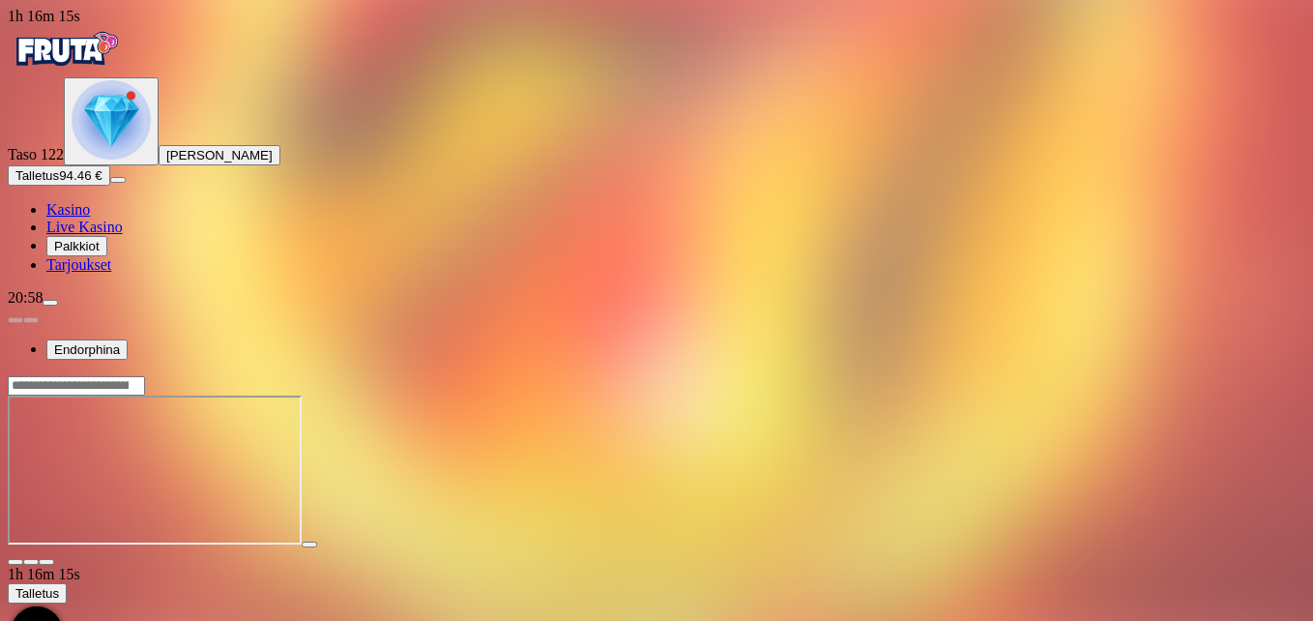
click at [15, 562] on span "close icon" at bounding box center [15, 562] width 0 height 0
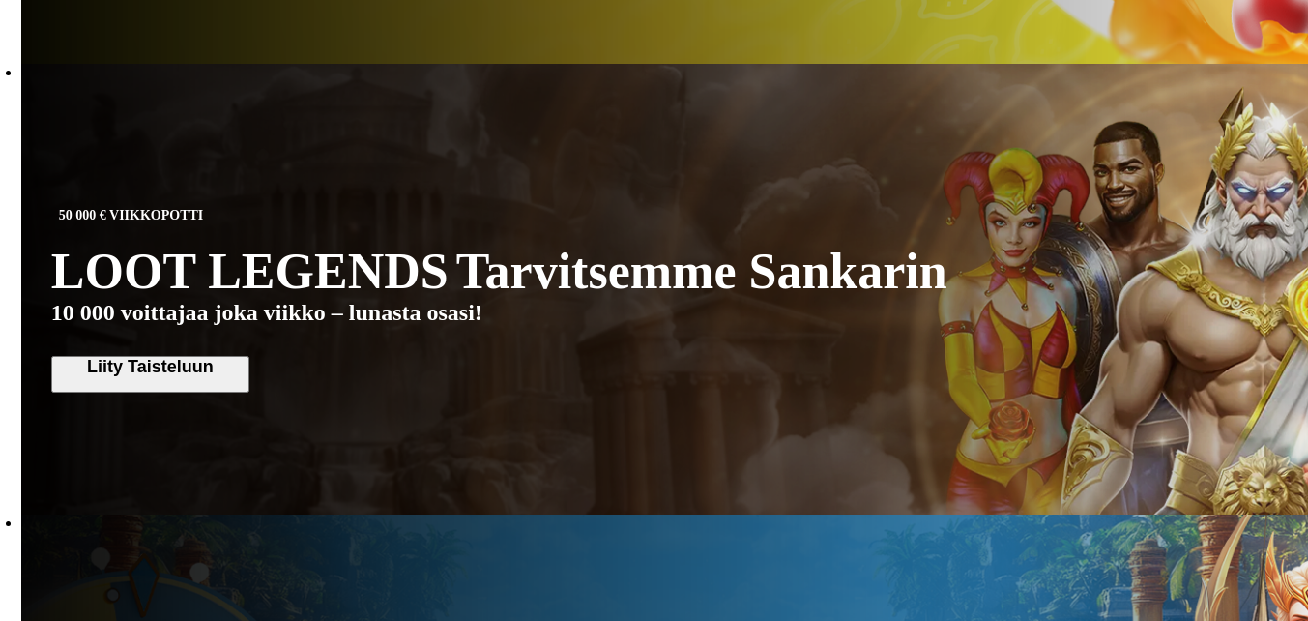
scroll to position [967, 0]
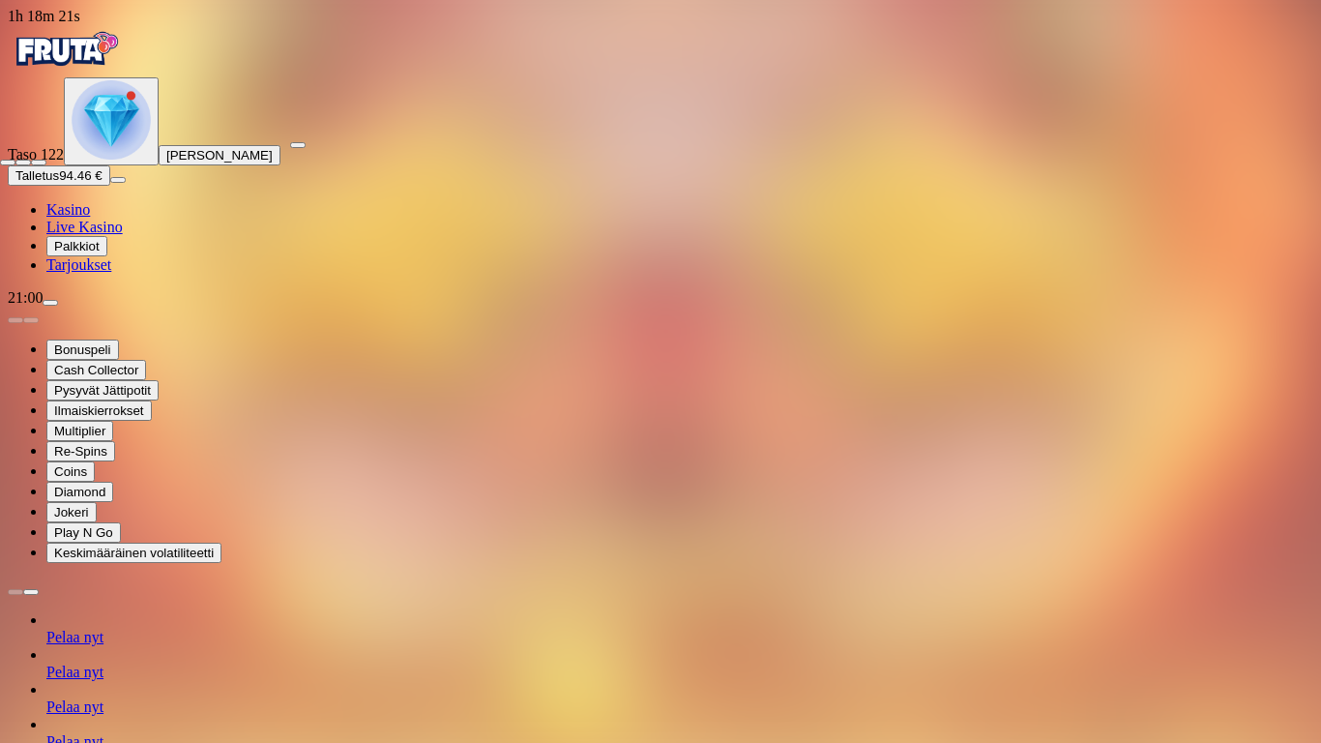
click at [8, 162] on span "close icon" at bounding box center [8, 162] width 0 height 0
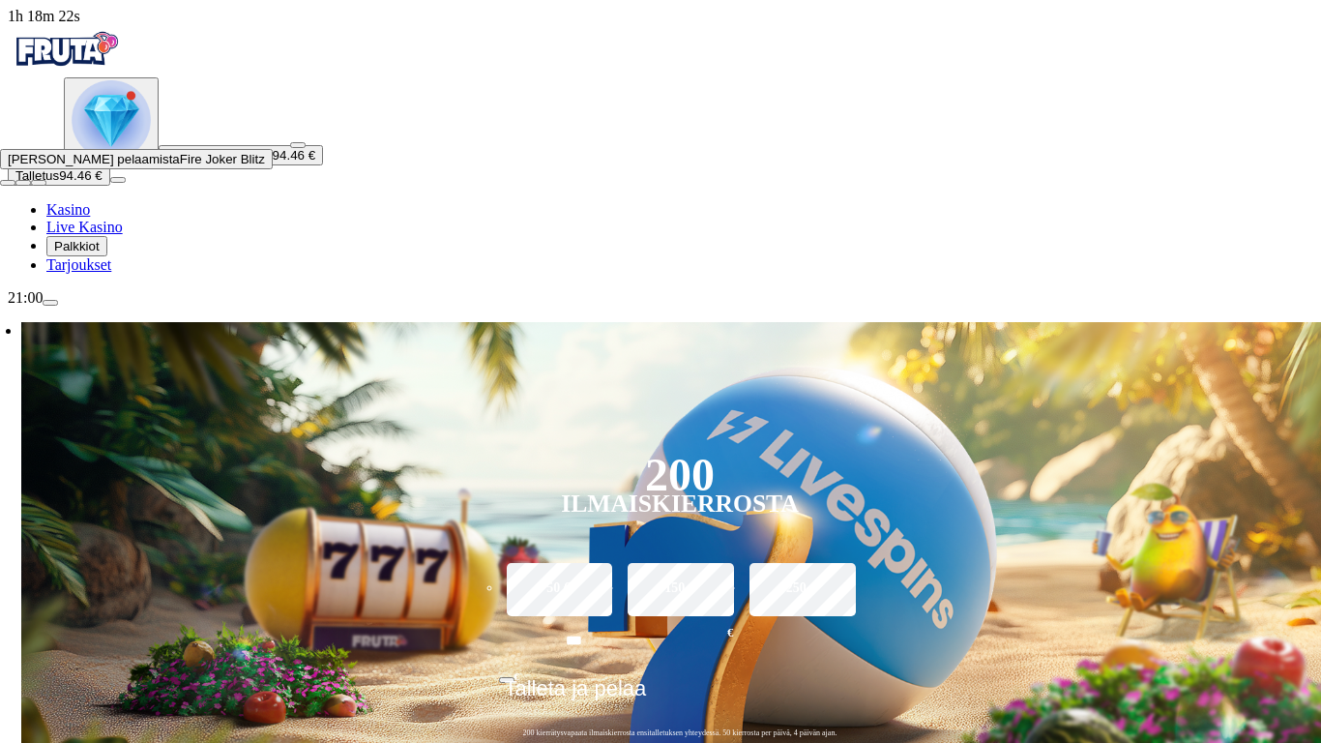
click at [306, 142] on button "button" at bounding box center [297, 145] width 15 height 6
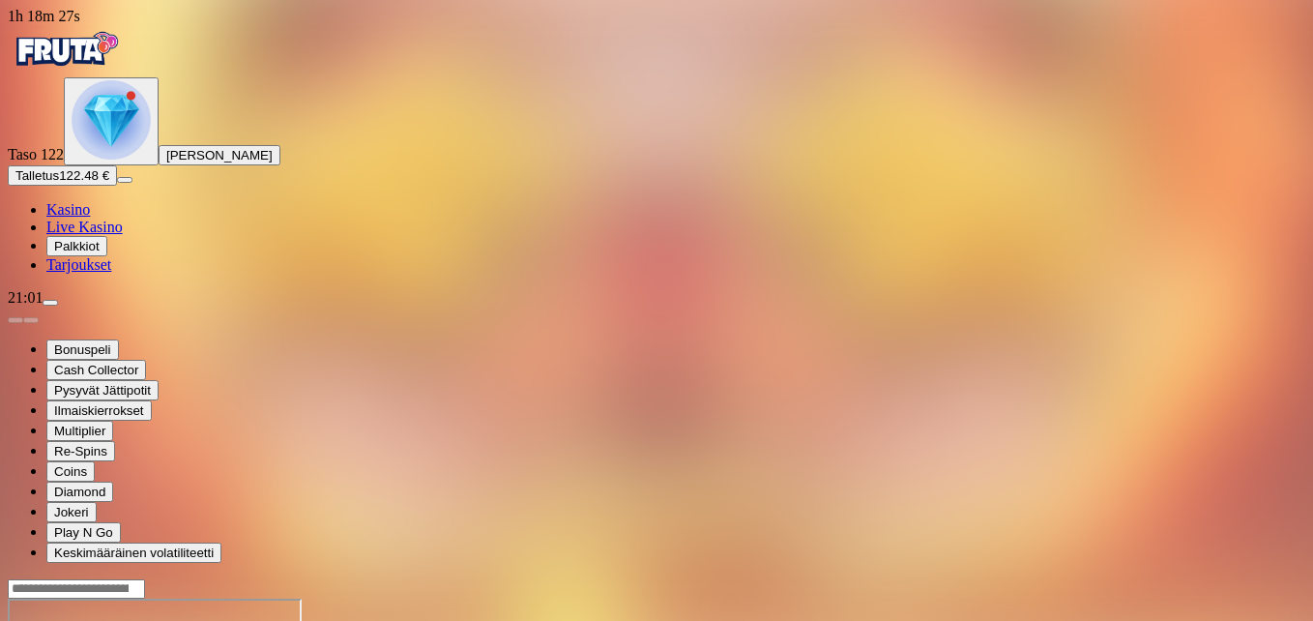
drag, startPoint x: 1206, startPoint y: 163, endPoint x: 1210, endPoint y: 235, distance: 71.7
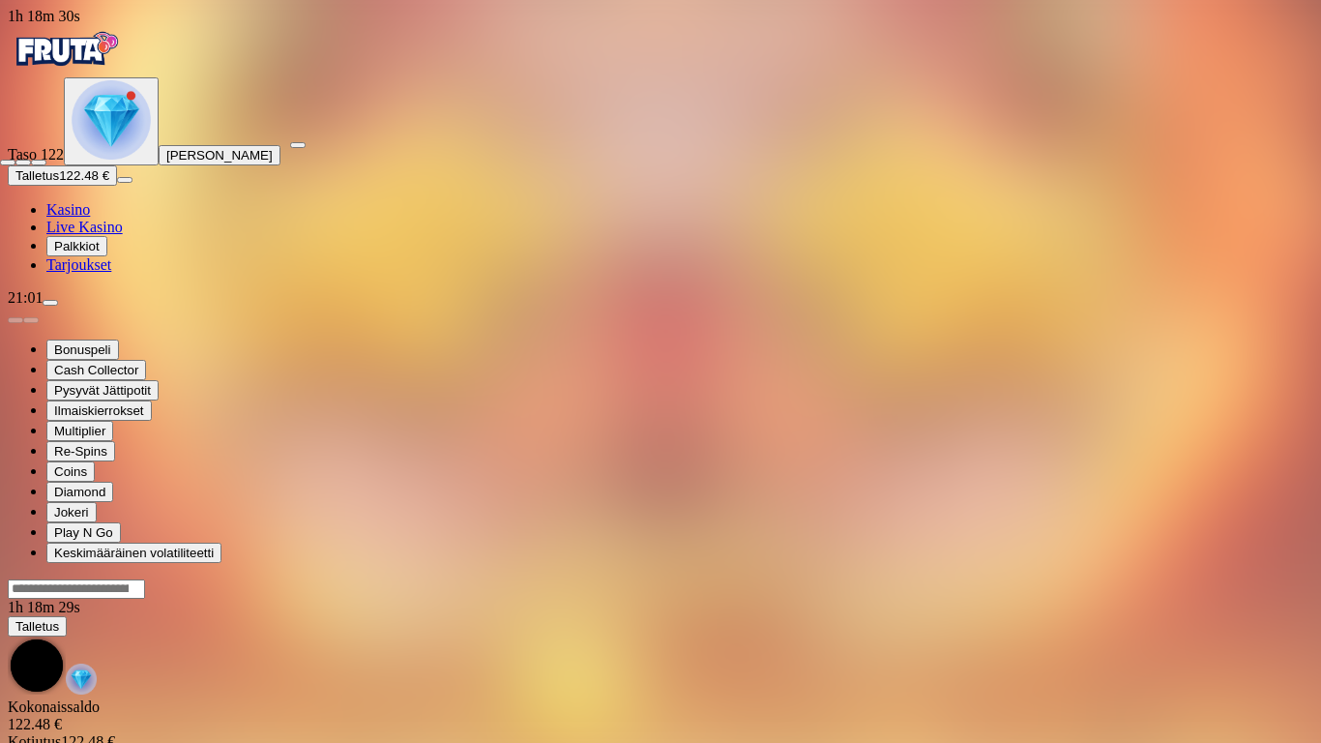
click at [8, 162] on span "close icon" at bounding box center [8, 162] width 0 height 0
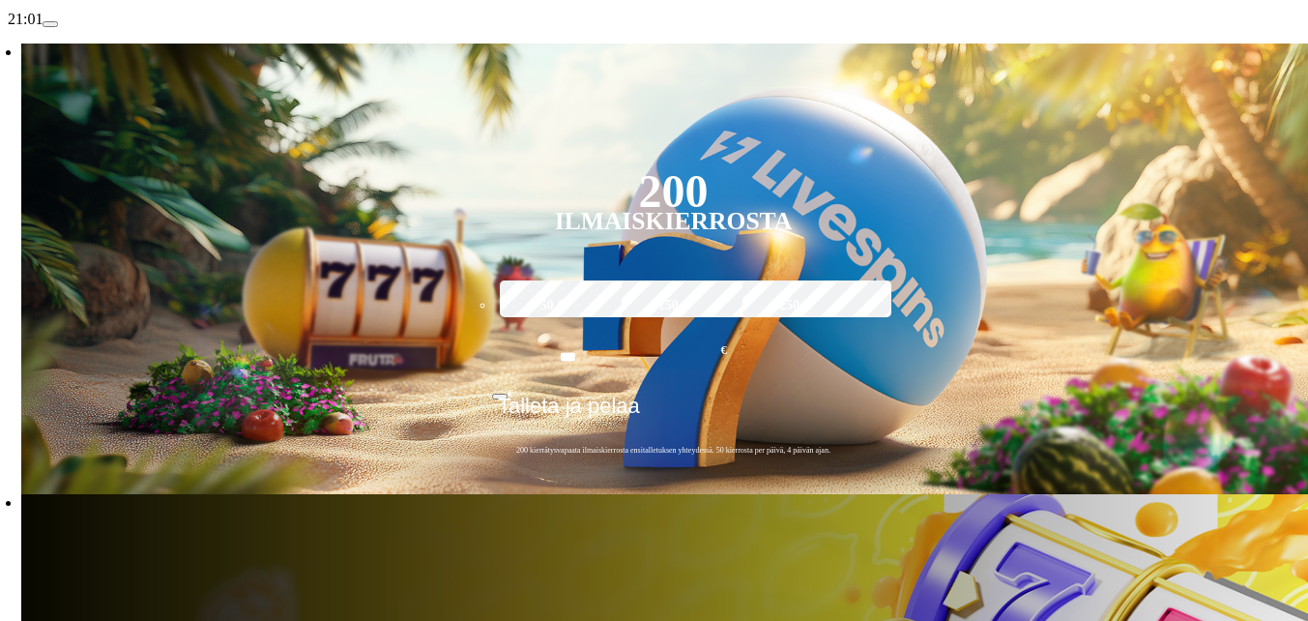
scroll to position [290, 0]
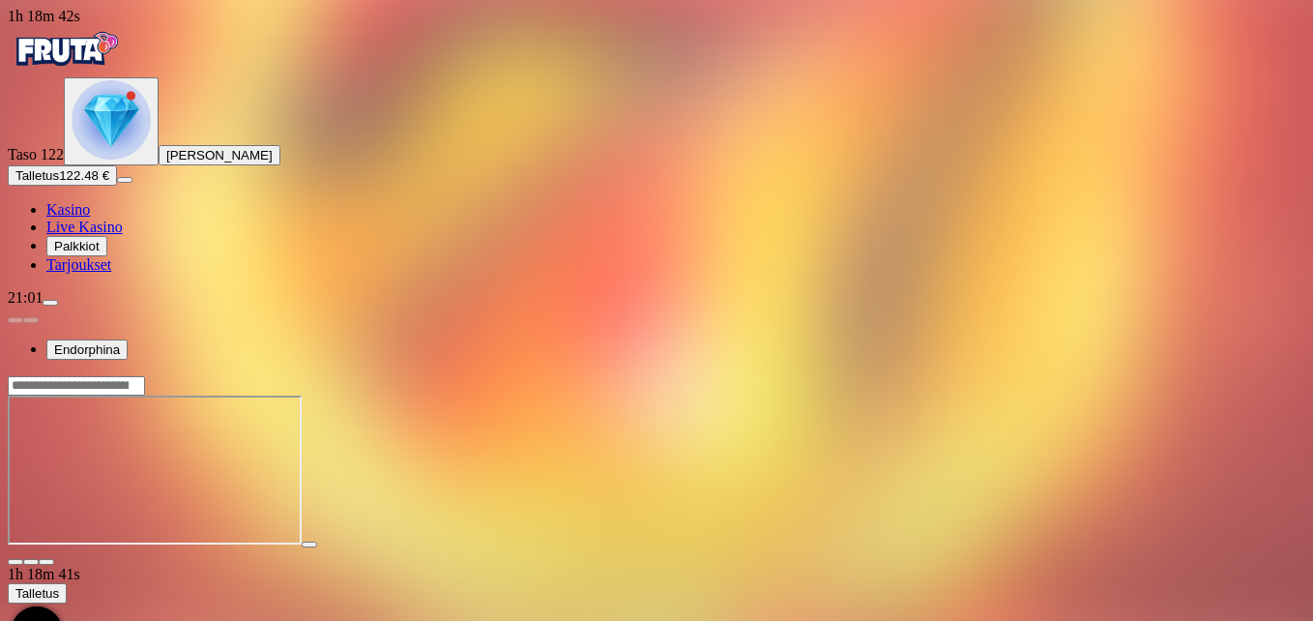
click at [46, 562] on span "fullscreen icon" at bounding box center [46, 562] width 0 height 0
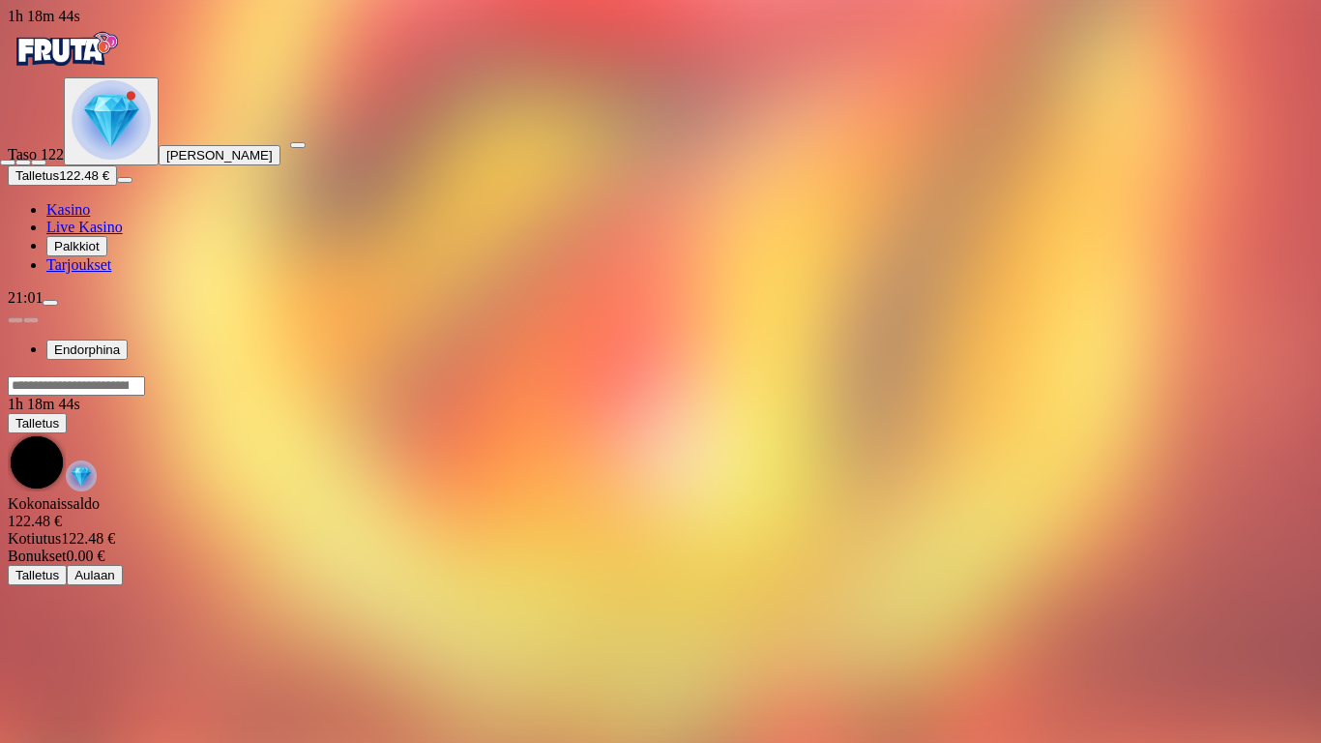
click at [8, 162] on span "close icon" at bounding box center [8, 162] width 0 height 0
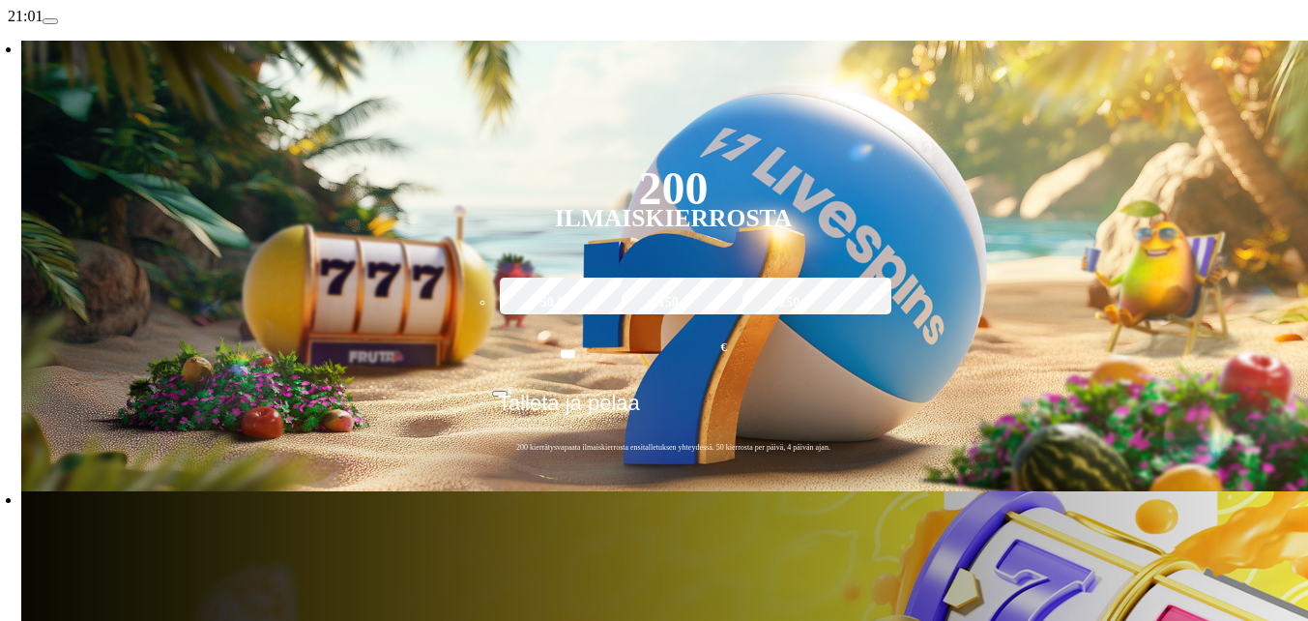
scroll to position [290, 0]
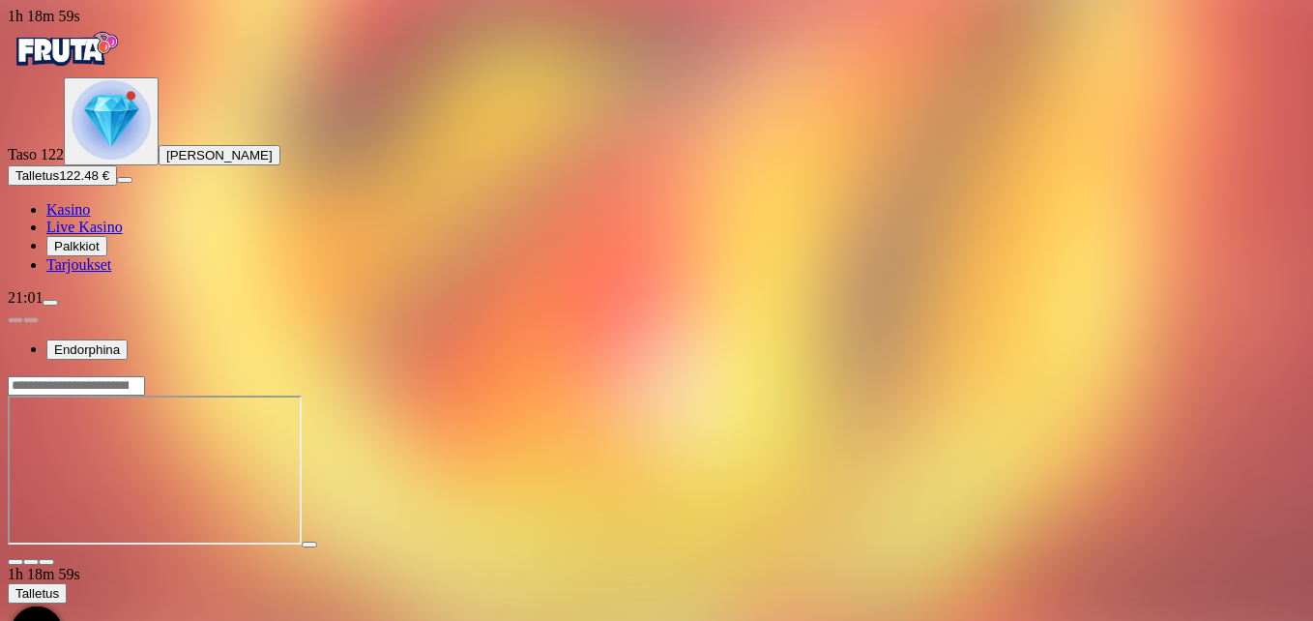
drag, startPoint x: 1209, startPoint y: 74, endPoint x: 1208, endPoint y: 84, distance: 9.7
click at [15, 562] on span "close icon" at bounding box center [15, 562] width 0 height 0
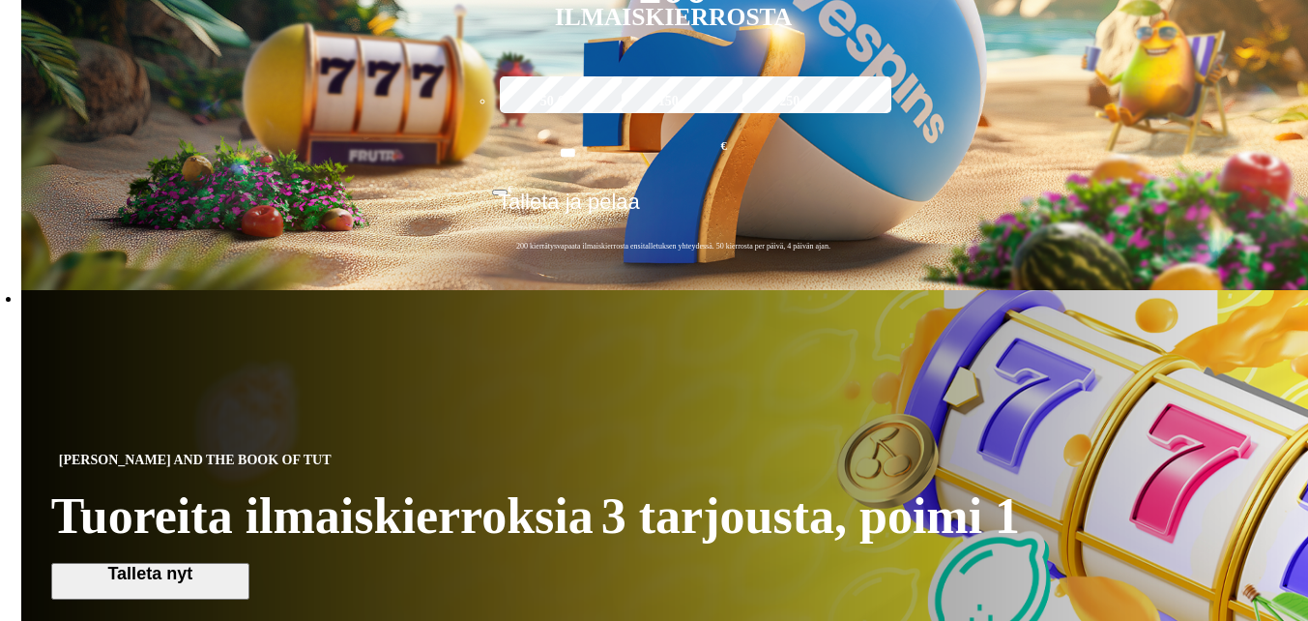
scroll to position [483, 0]
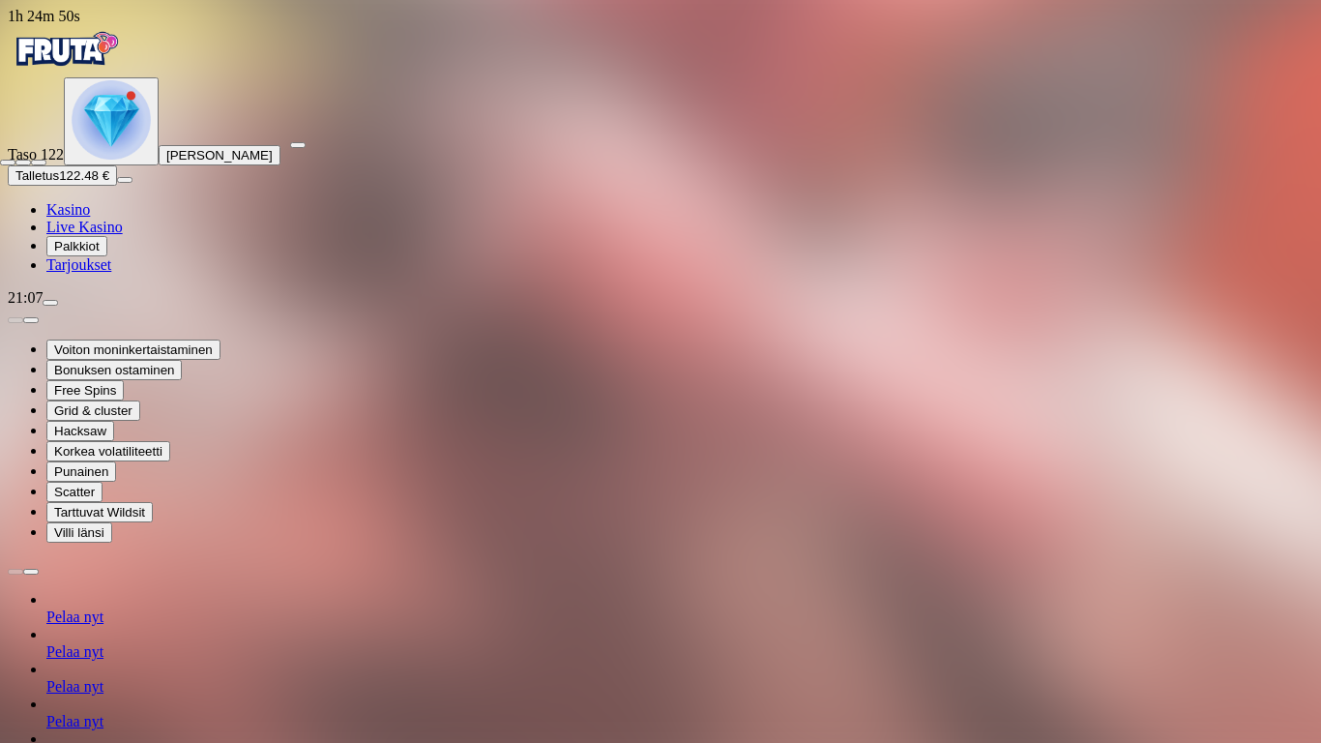
click at [8, 162] on span "close icon" at bounding box center [8, 162] width 0 height 0
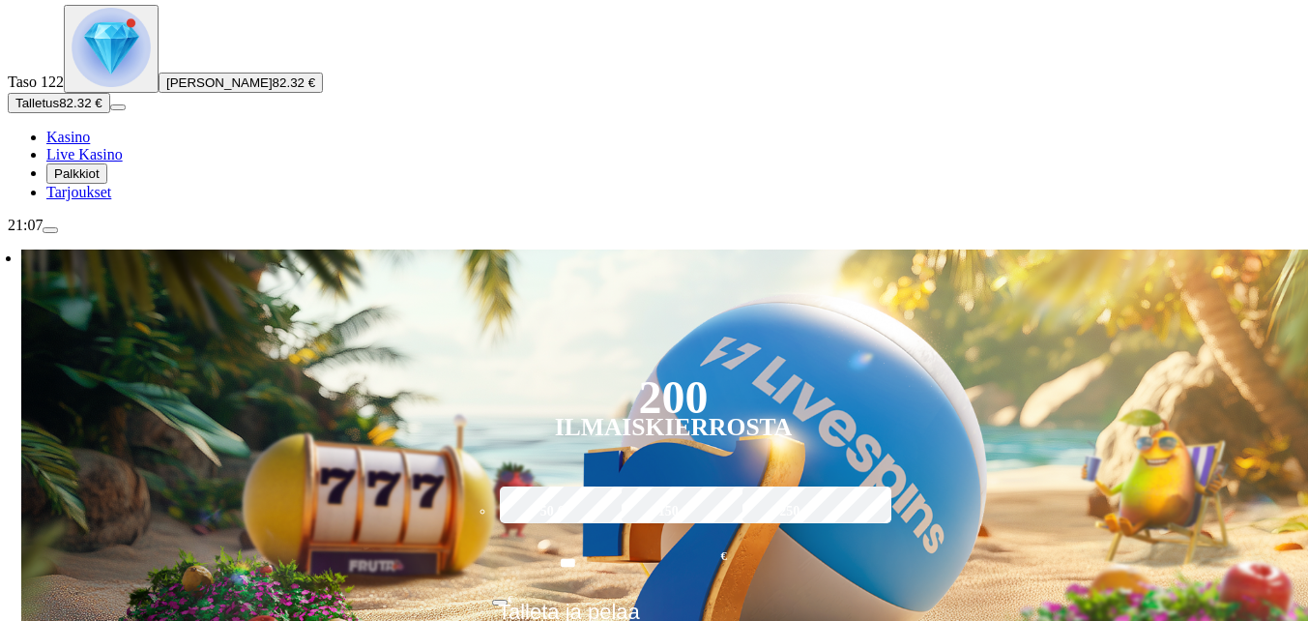
scroll to position [193, 0]
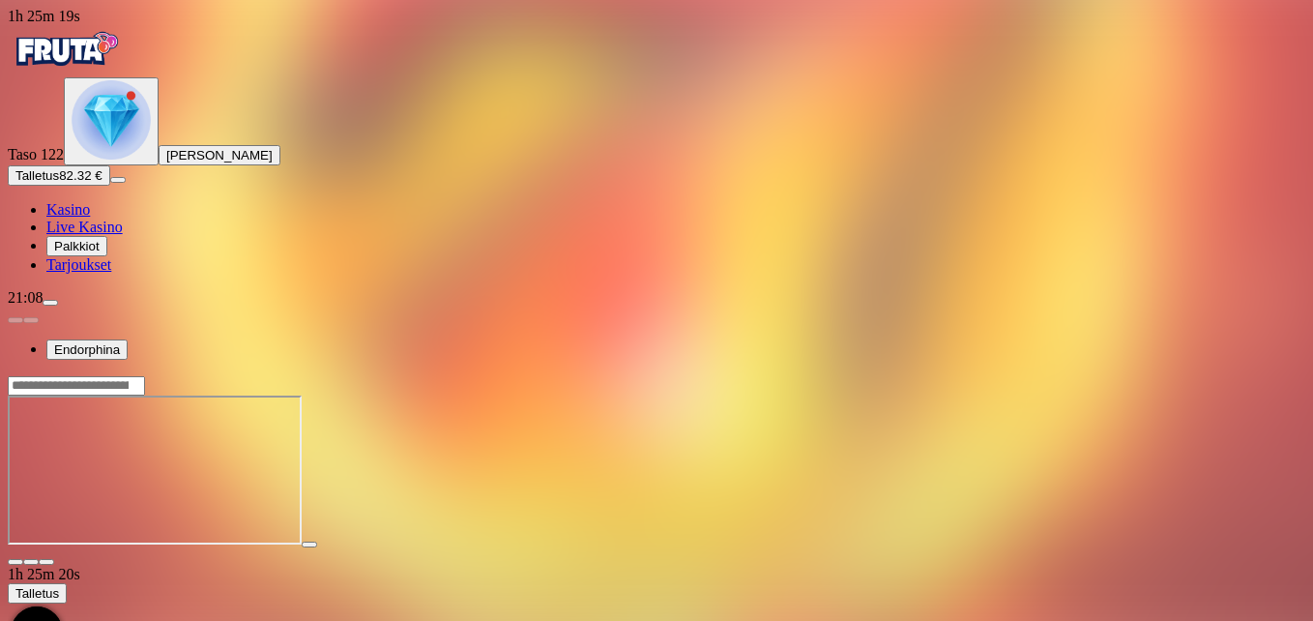
click at [46, 562] on span "fullscreen icon" at bounding box center [46, 562] width 0 height 0
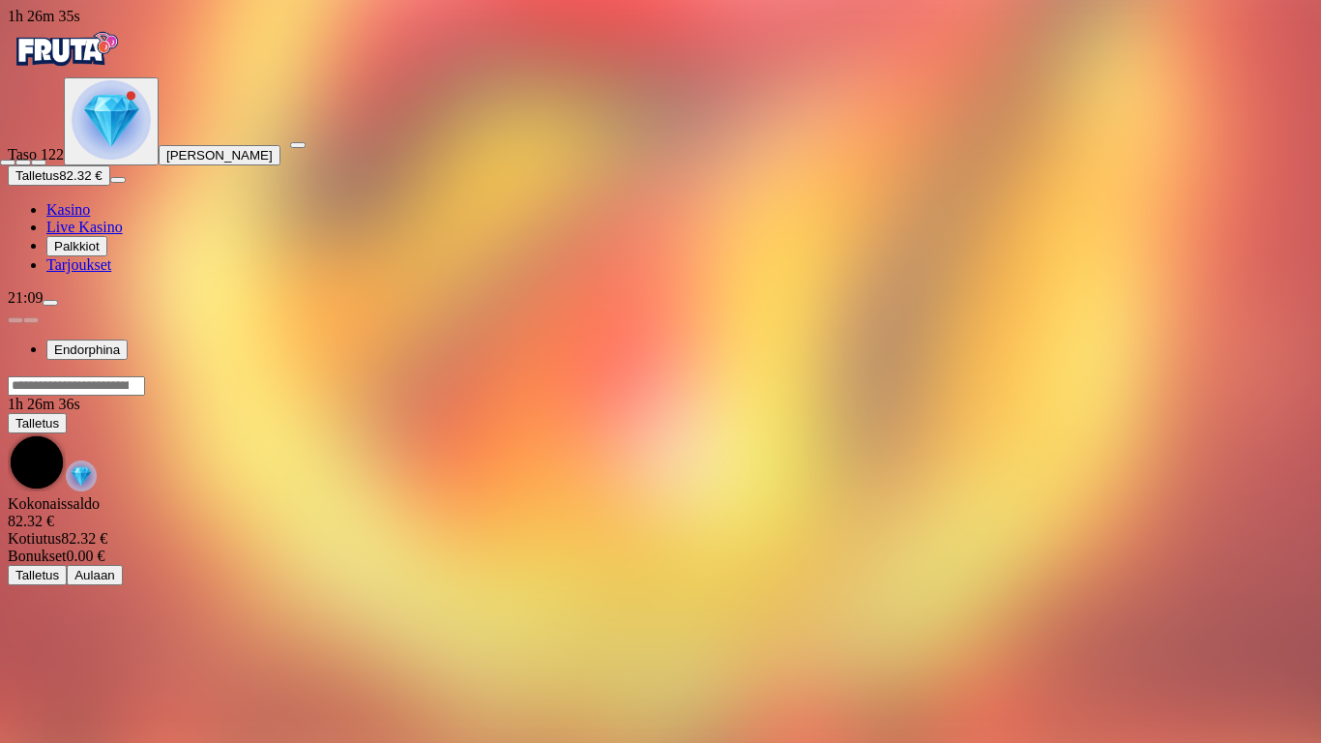
click at [8, 162] on span "close icon" at bounding box center [8, 162] width 0 height 0
